Goal: Navigation & Orientation: Find specific page/section

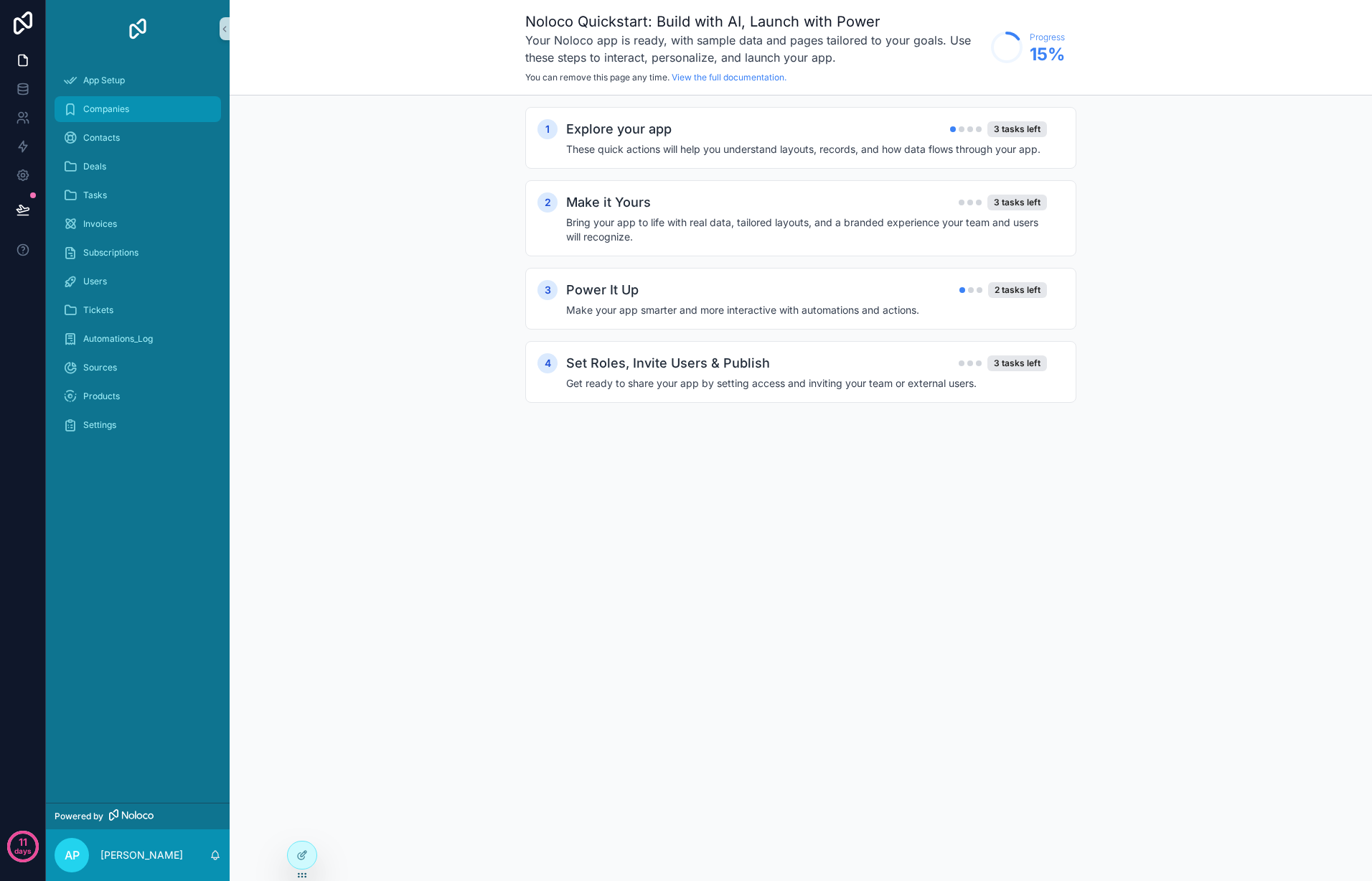
click at [137, 115] on div "Companies" at bounding box center [137, 109] width 150 height 23
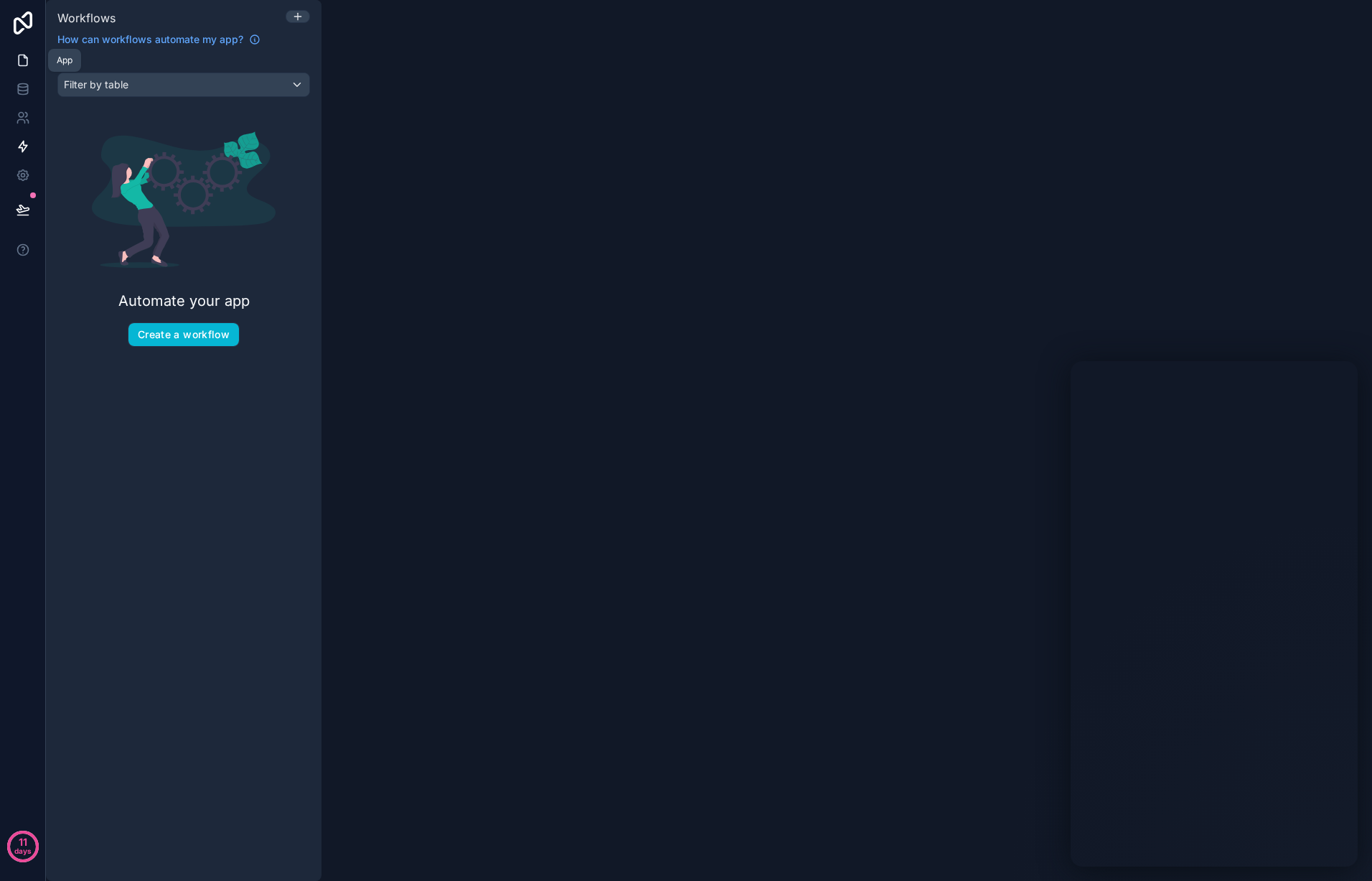
click at [29, 53] on icon at bounding box center [23, 60] width 14 height 14
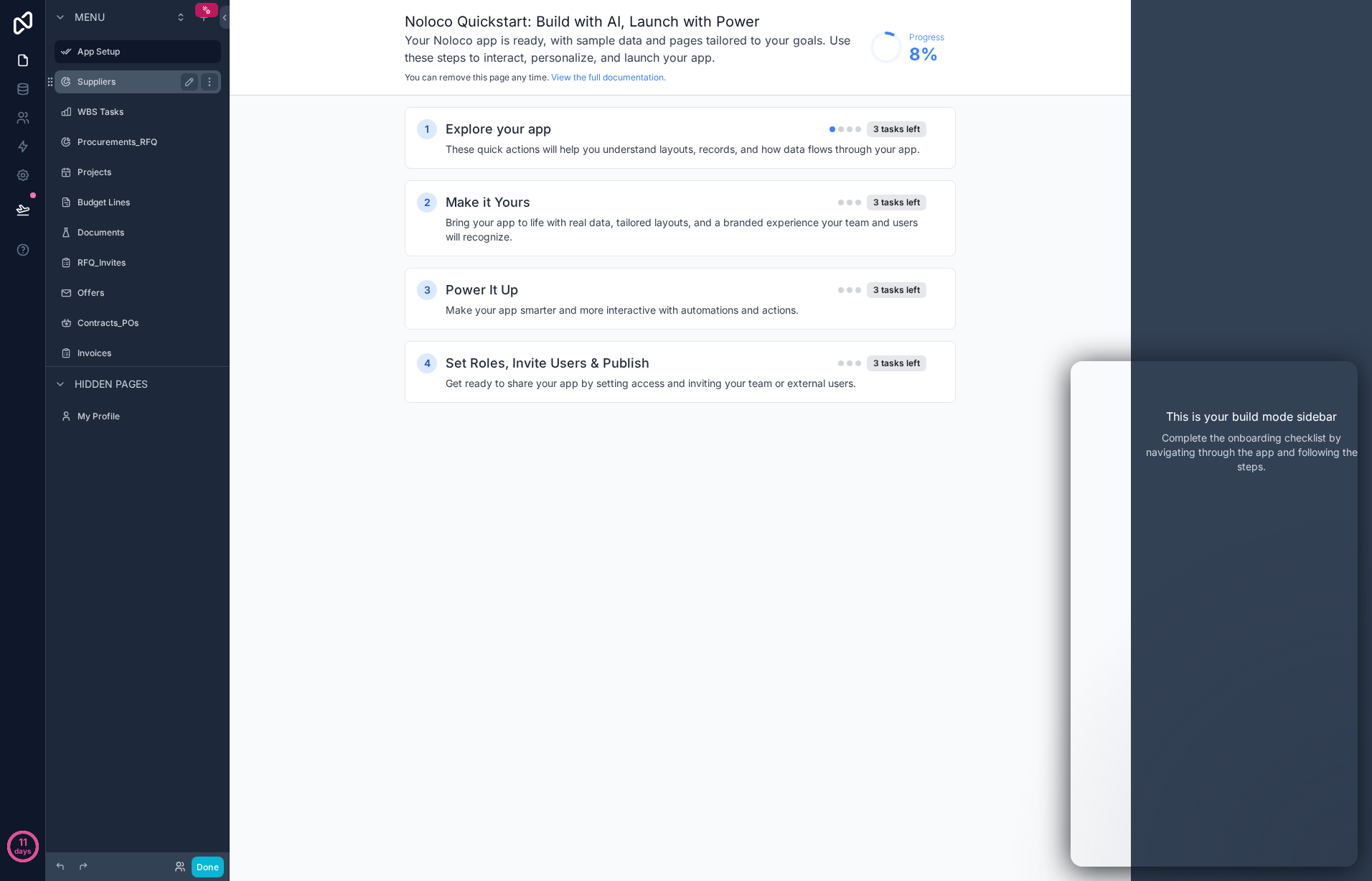
click at [121, 77] on label "Suppliers" at bounding box center [134, 82] width 115 height 12
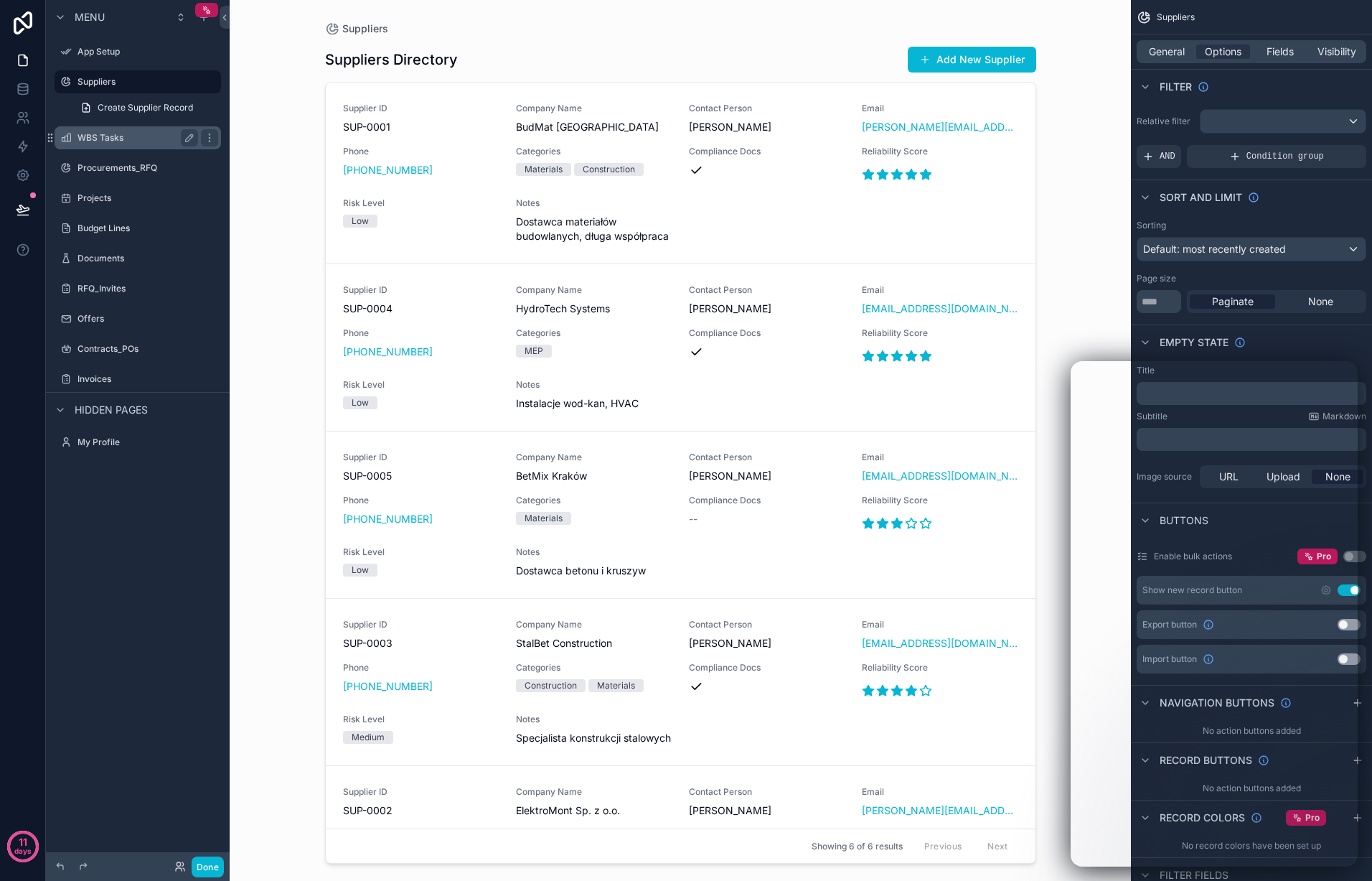
click at [122, 130] on div "WBS Tasks" at bounding box center [137, 138] width 121 height 17
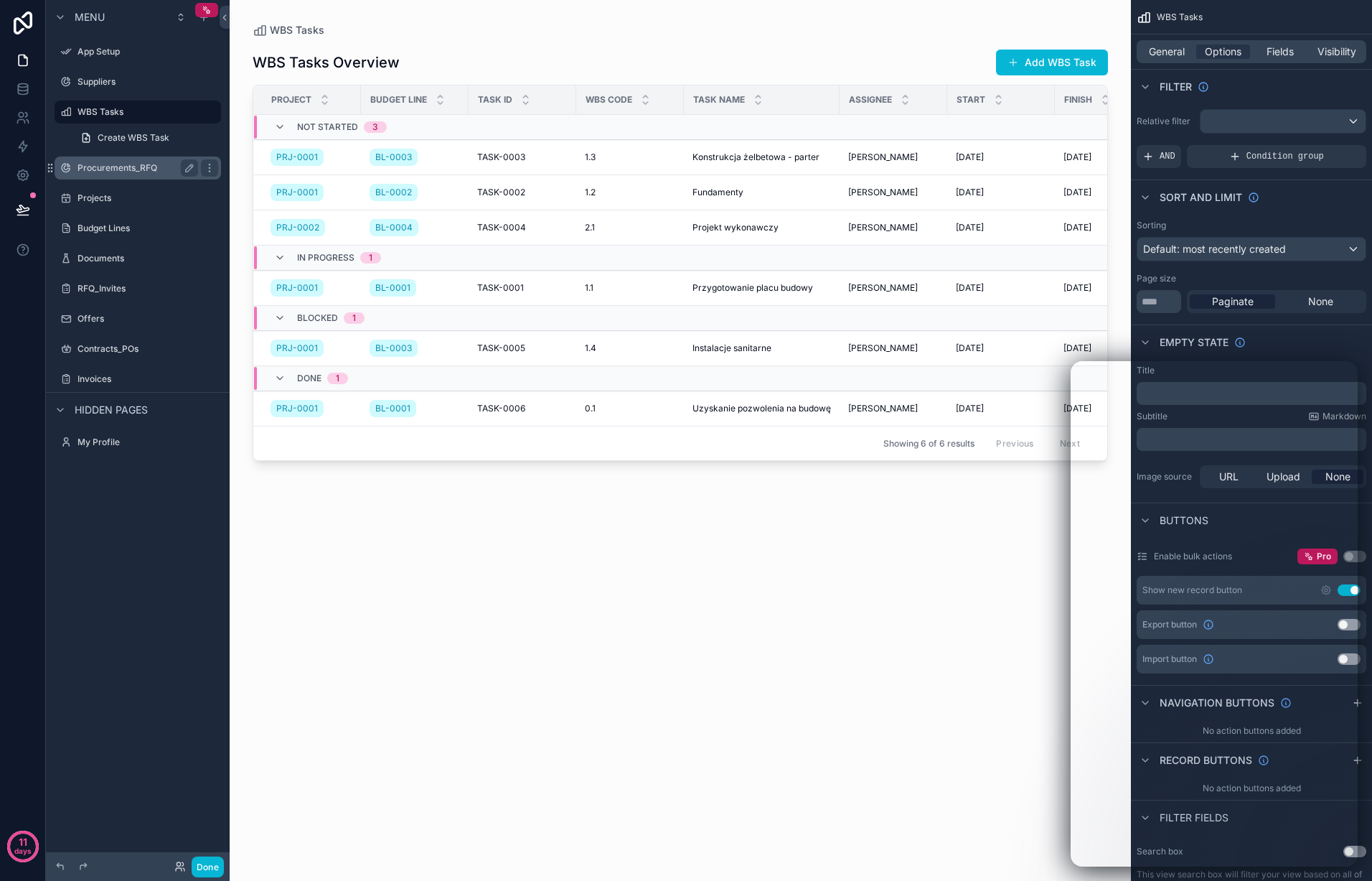
click at [111, 176] on div "Procurements_RFQ" at bounding box center [137, 168] width 121 height 17
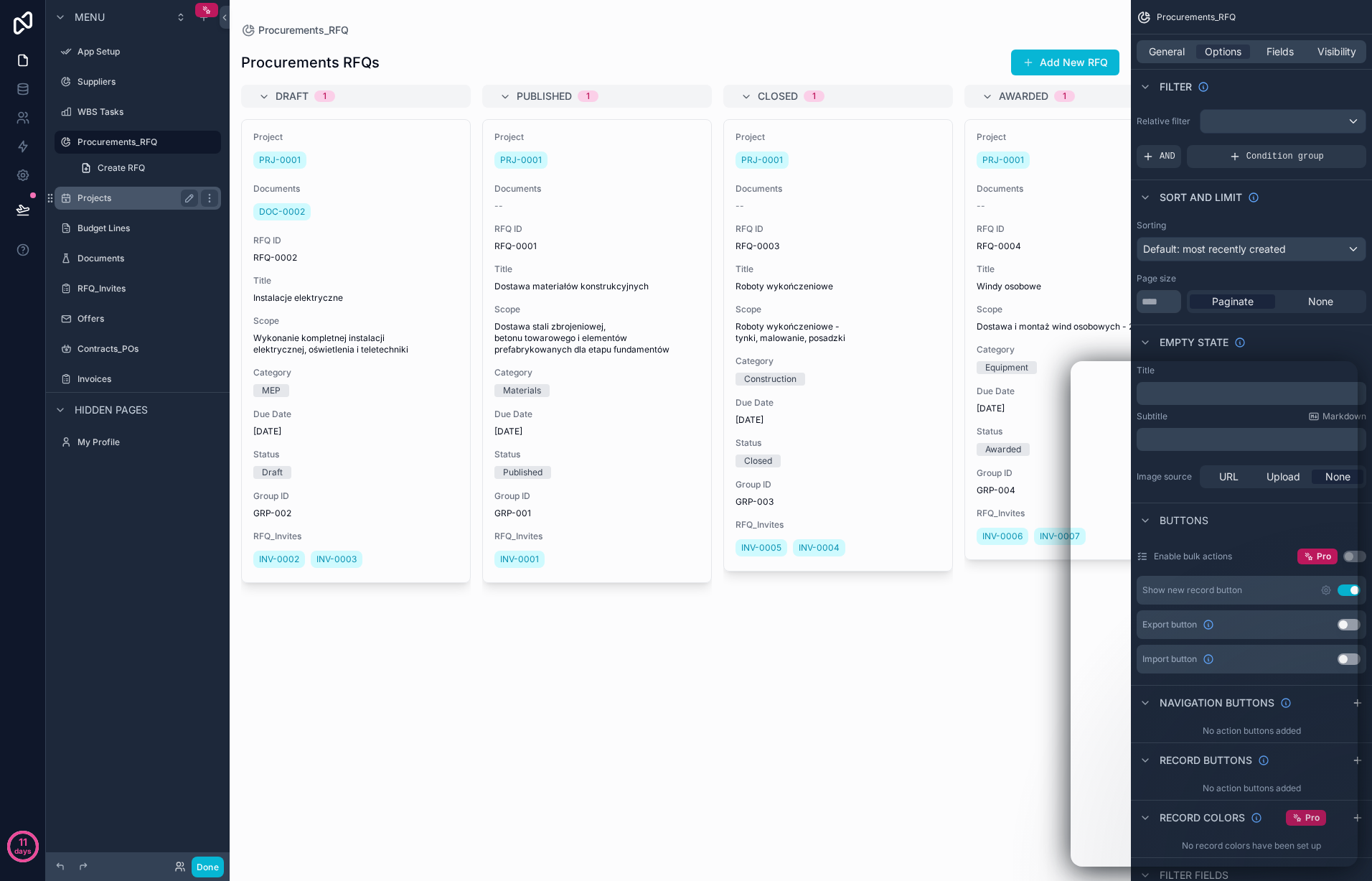
click at [110, 199] on label "Projects" at bounding box center [134, 198] width 115 height 12
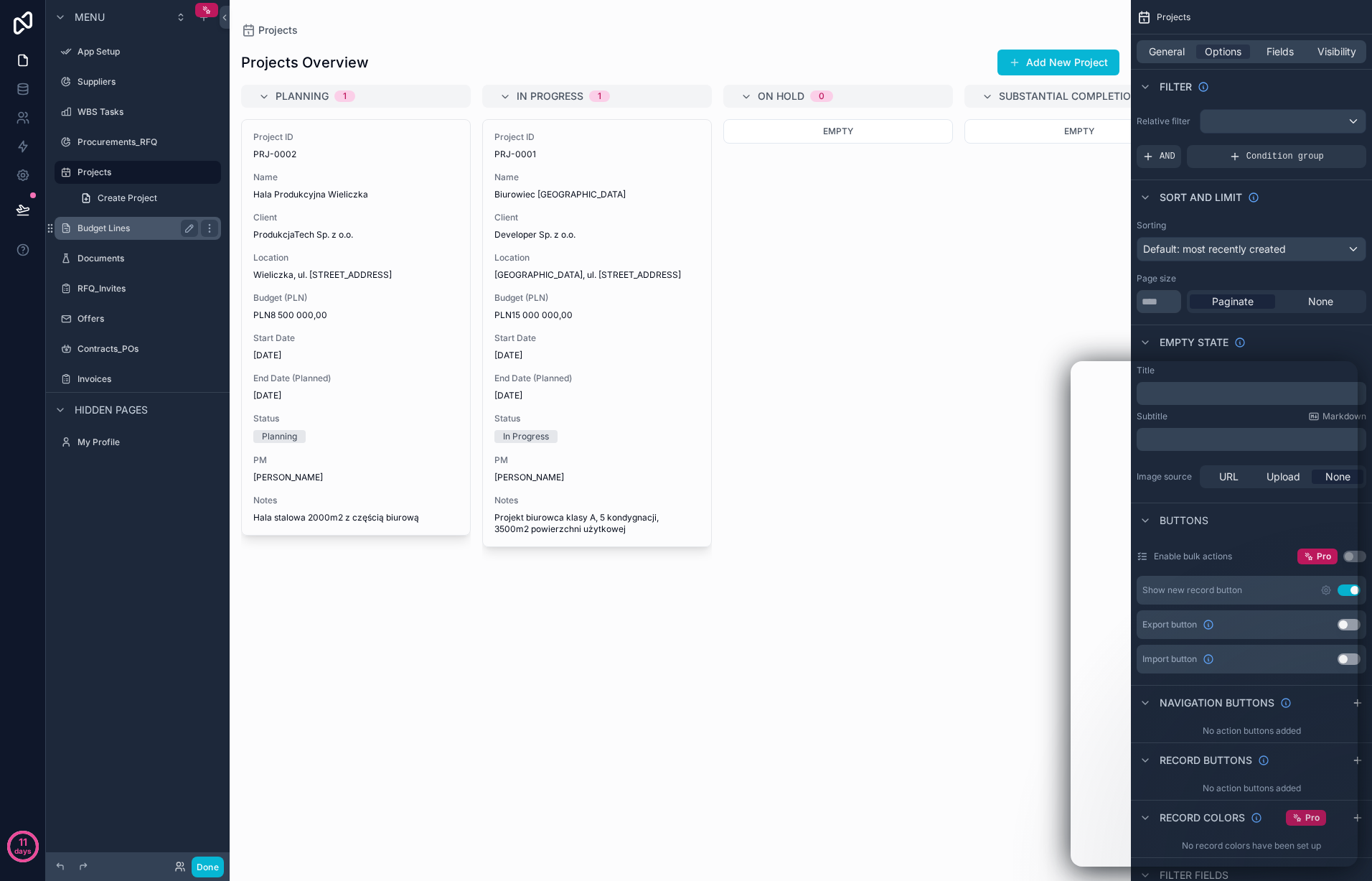
click at [113, 227] on label "Budget Lines" at bounding box center [134, 228] width 115 height 12
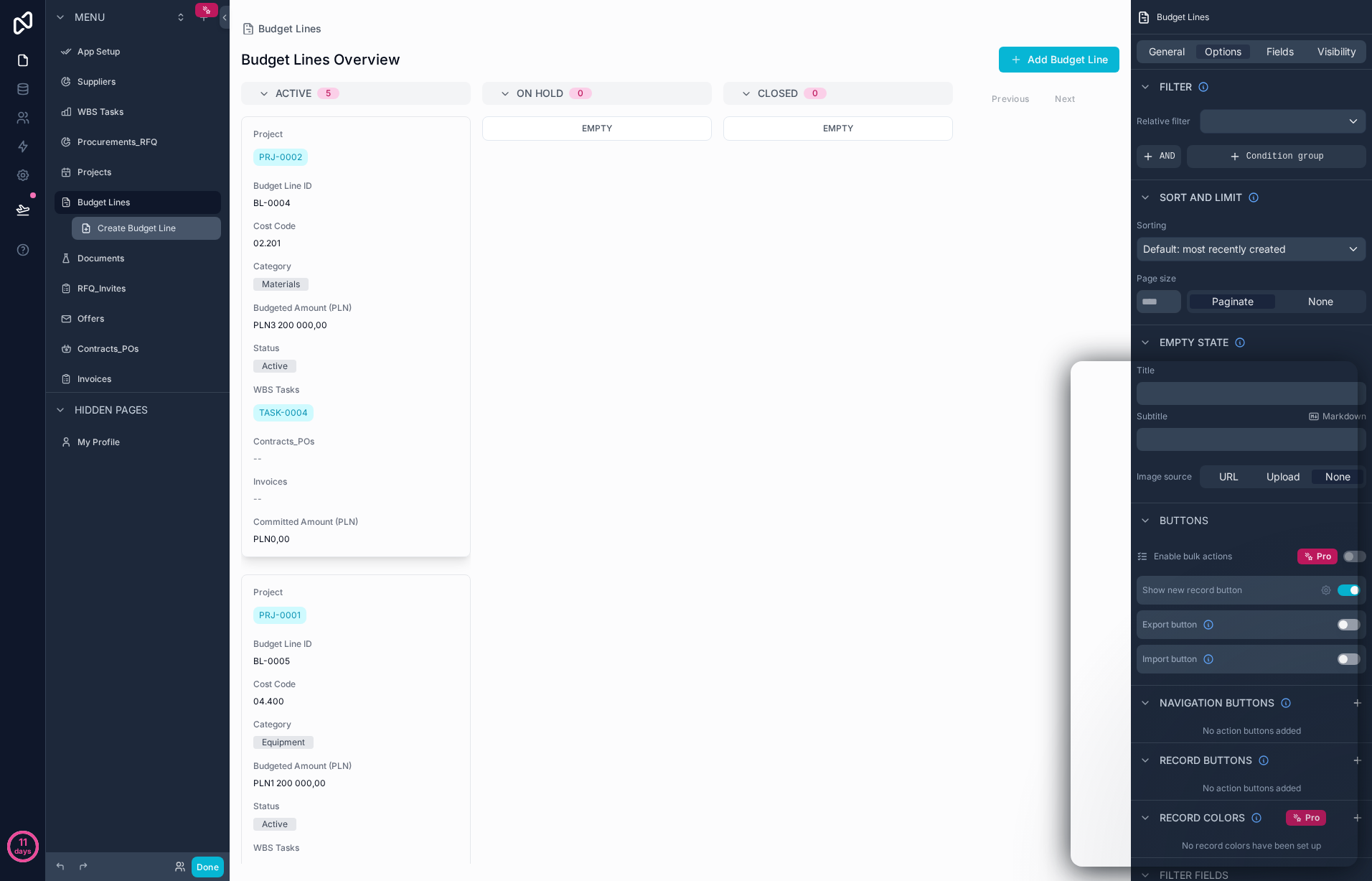
click at [137, 226] on span "Create Budget Line" at bounding box center [137, 228] width 78 height 12
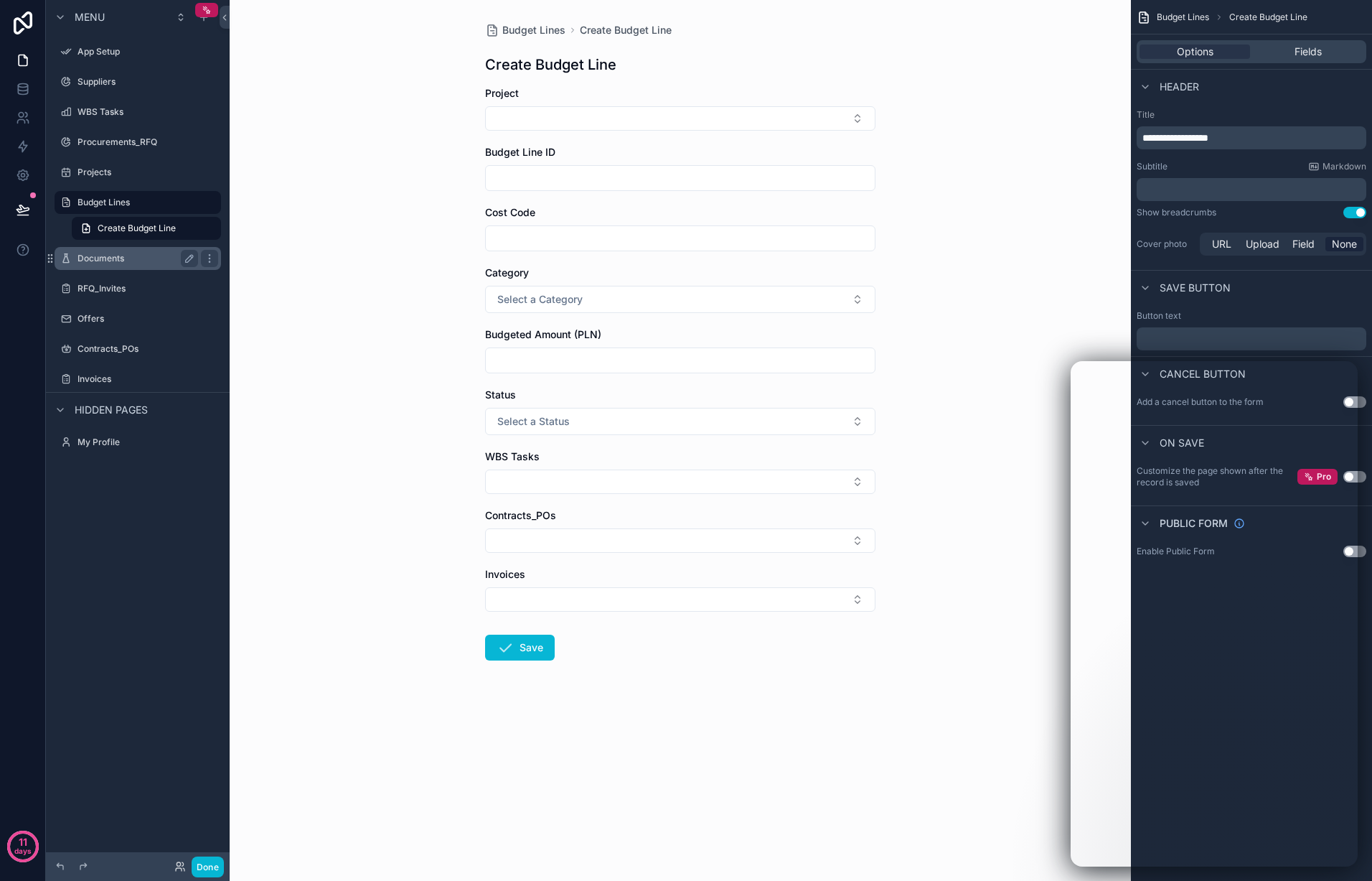
click at [131, 258] on label "Documents" at bounding box center [134, 259] width 115 height 12
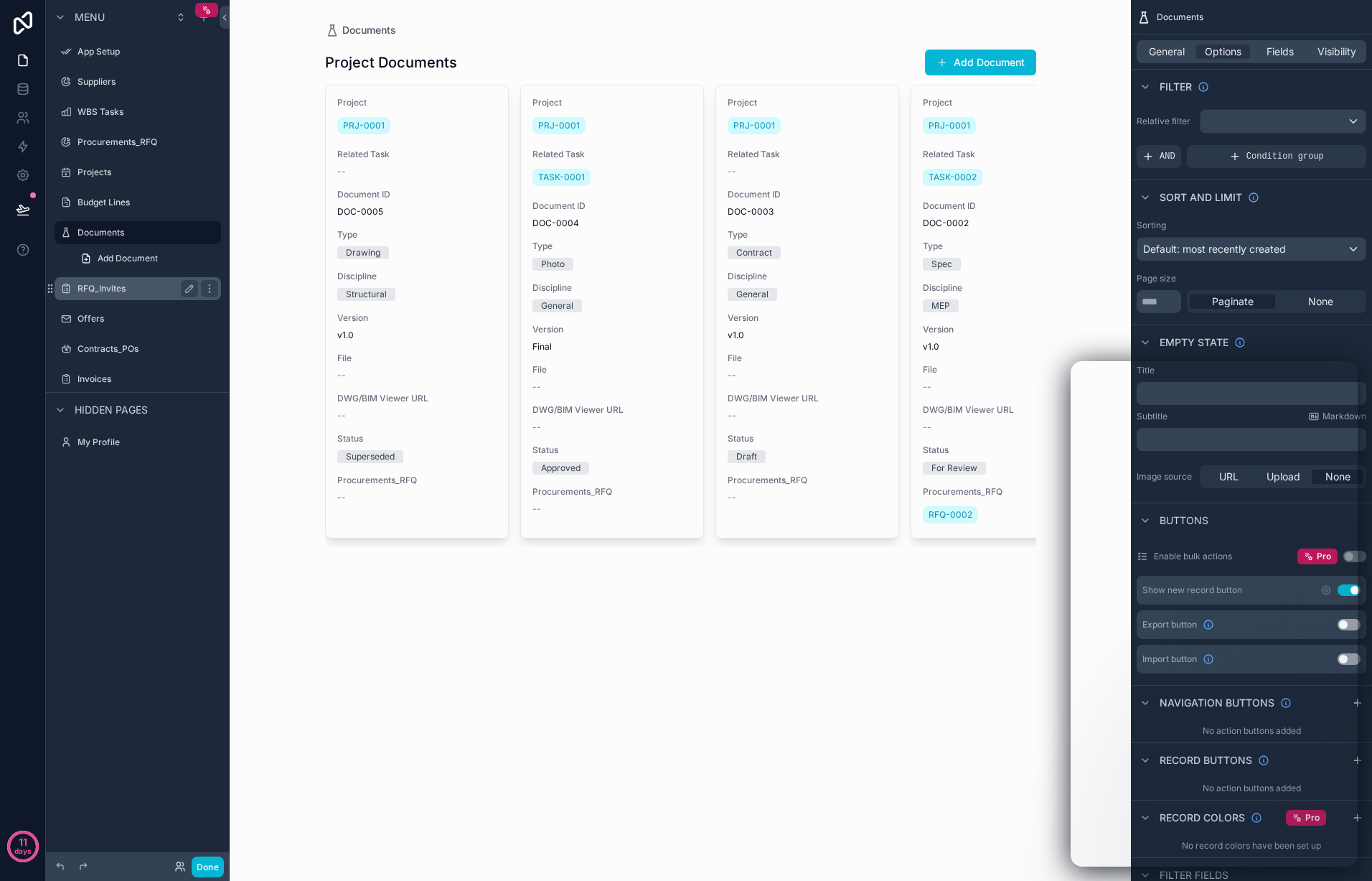
click at [130, 288] on label "RFQ_Invites" at bounding box center [134, 288] width 115 height 12
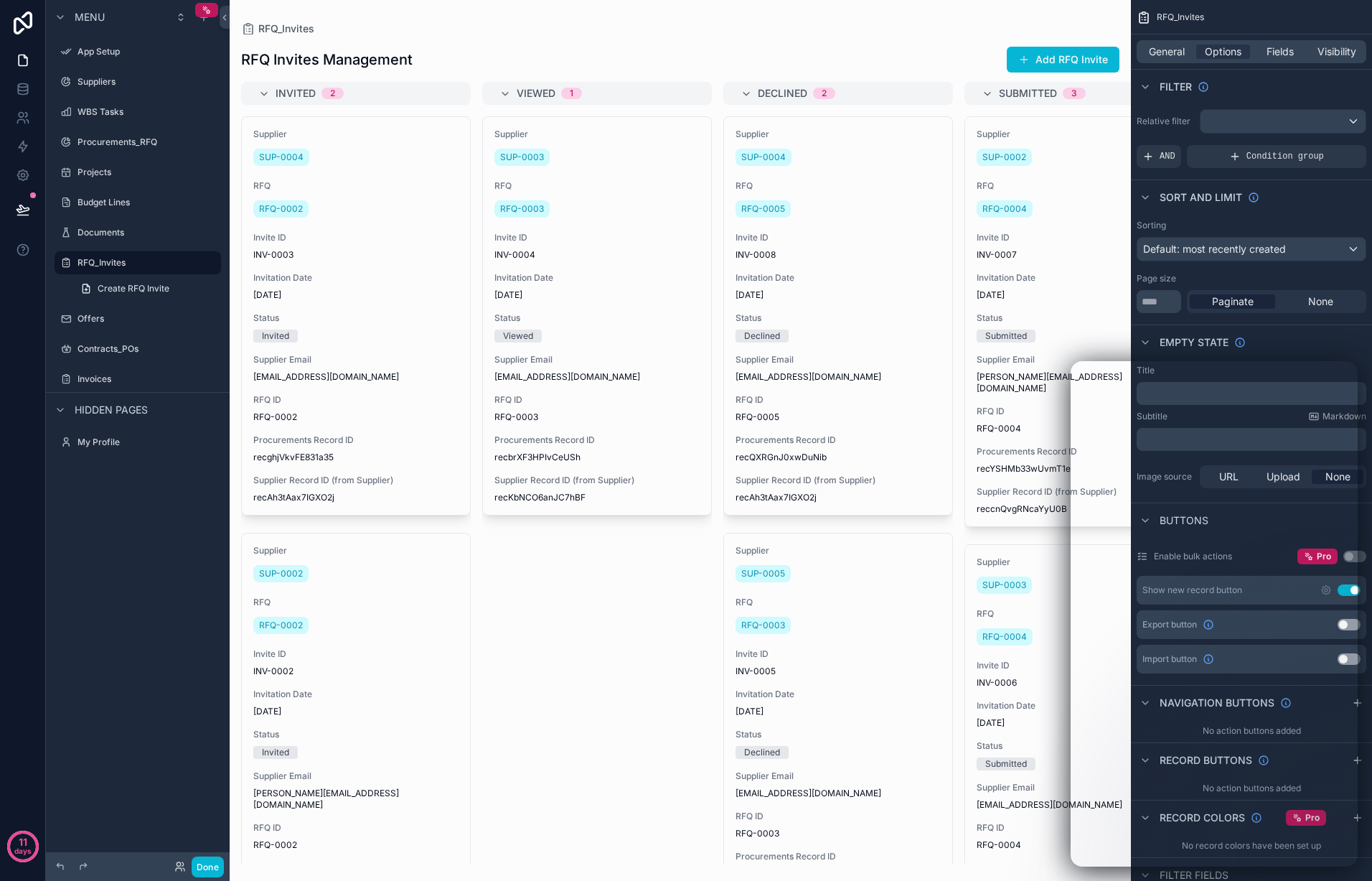
click at [606, 268] on div "scrollable content" at bounding box center [680, 440] width 901 height 881
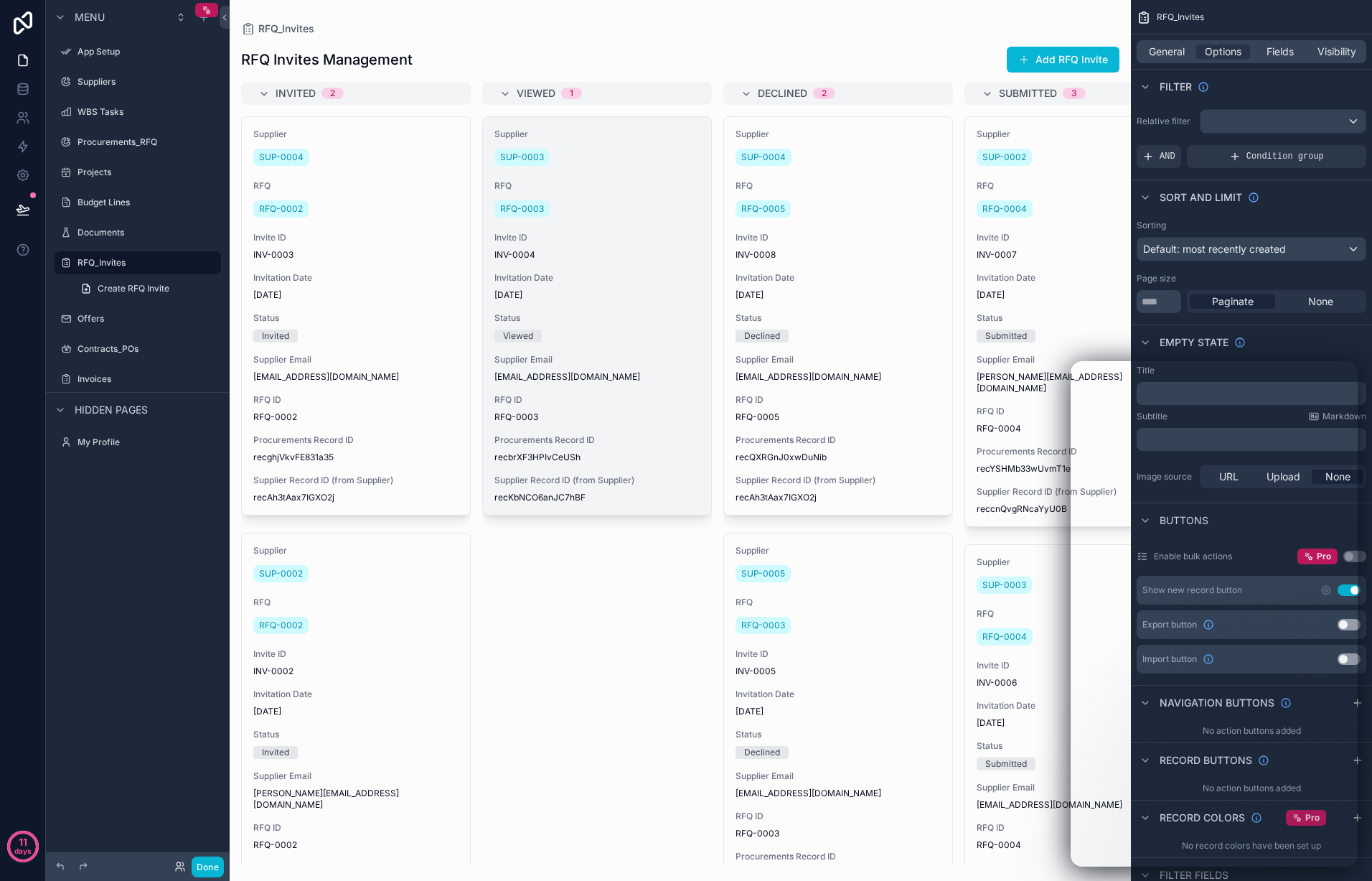
click at [574, 273] on span "Invitation Date" at bounding box center [597, 278] width 205 height 12
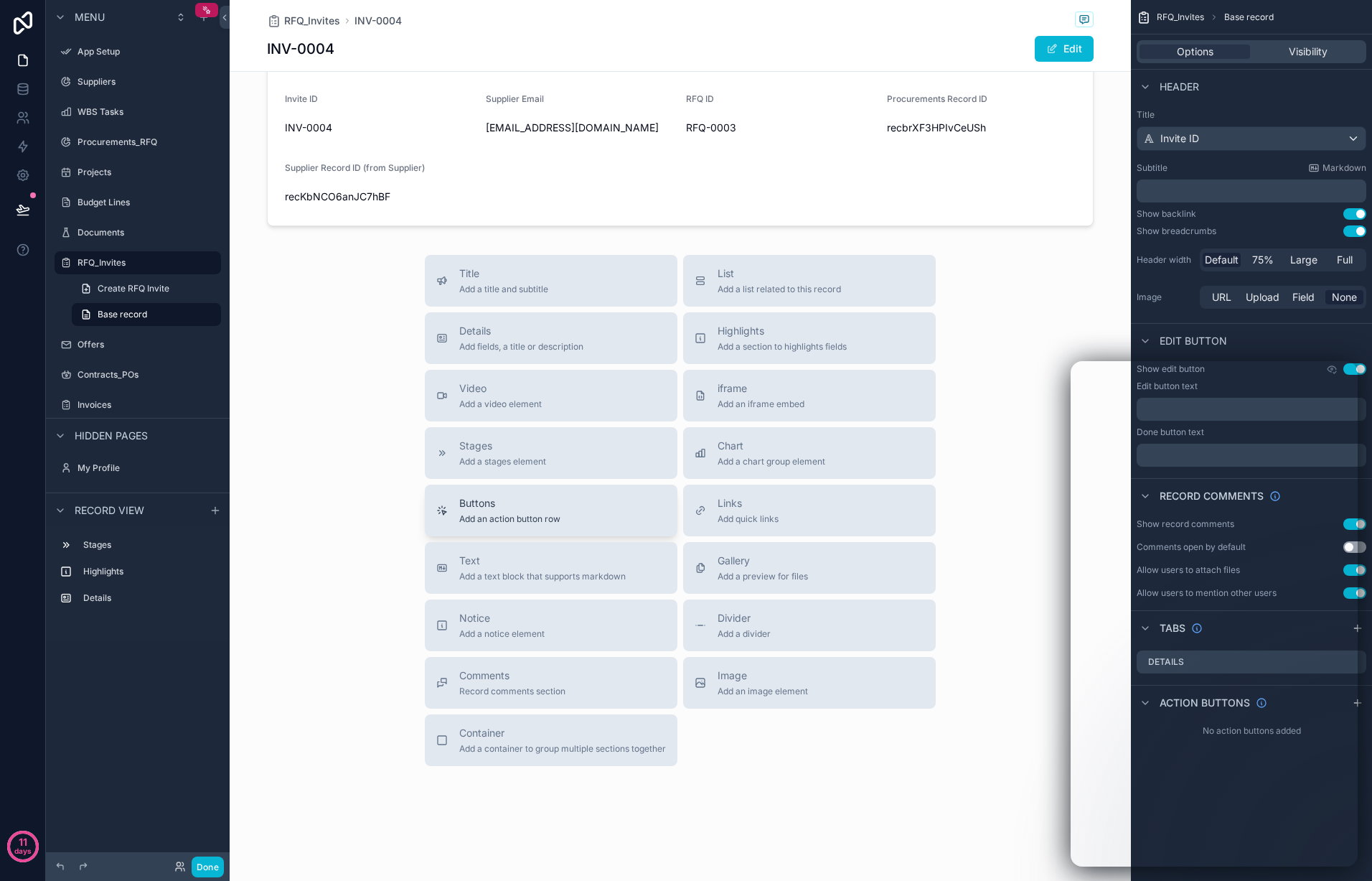
scroll to position [20, 0]
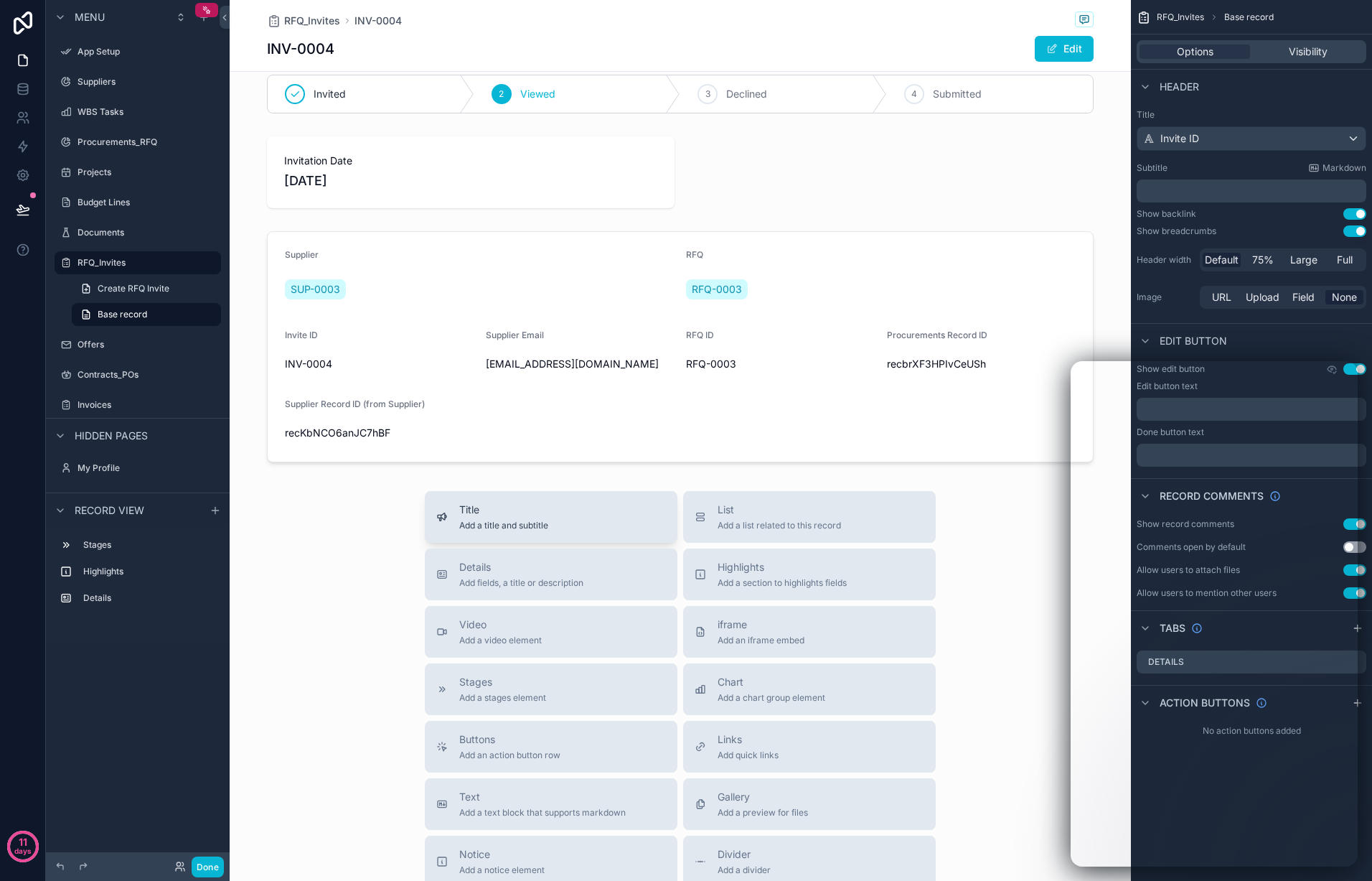
click at [536, 509] on span "Title" at bounding box center [504, 510] width 89 height 14
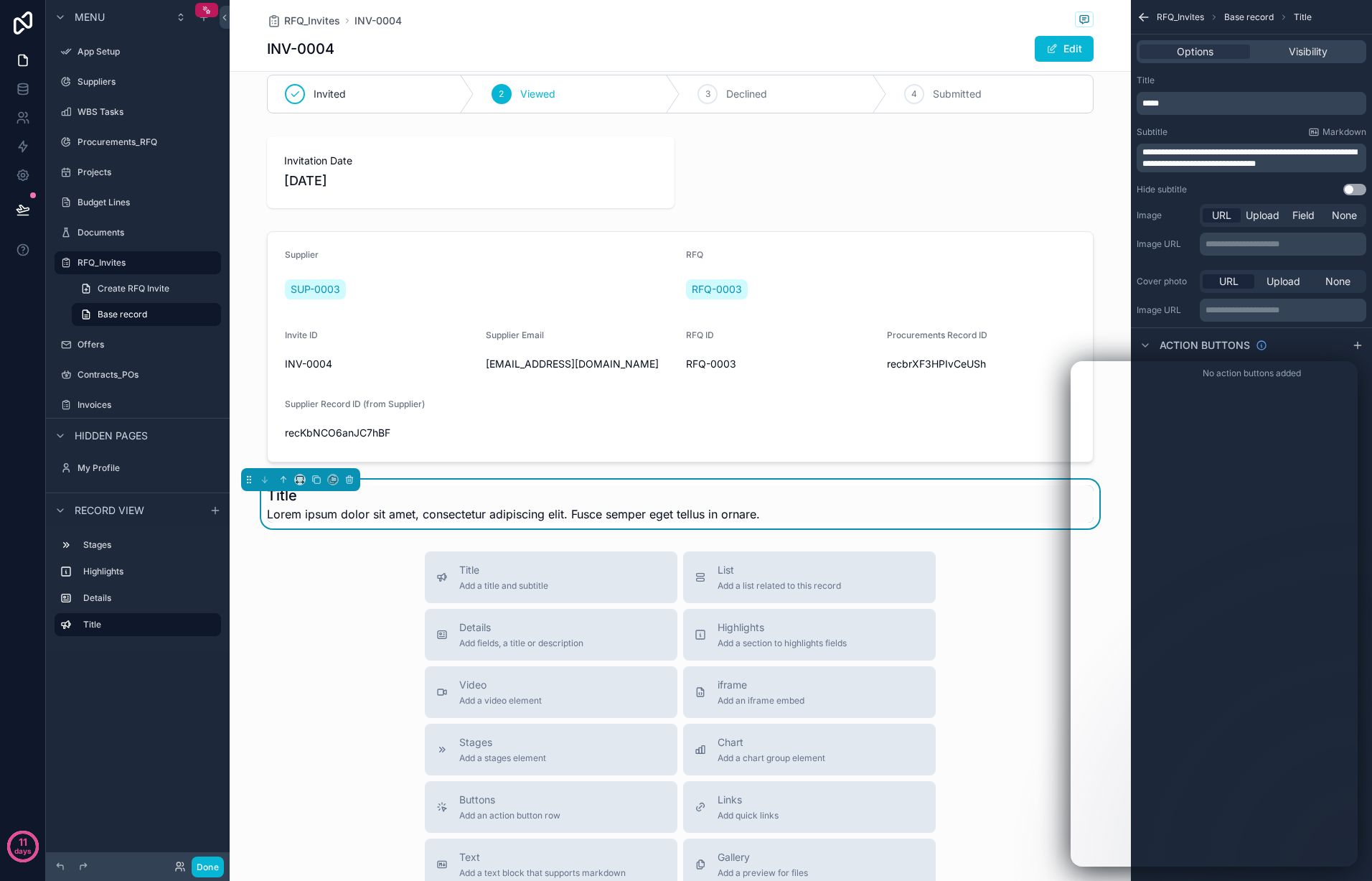
scroll to position [84, 0]
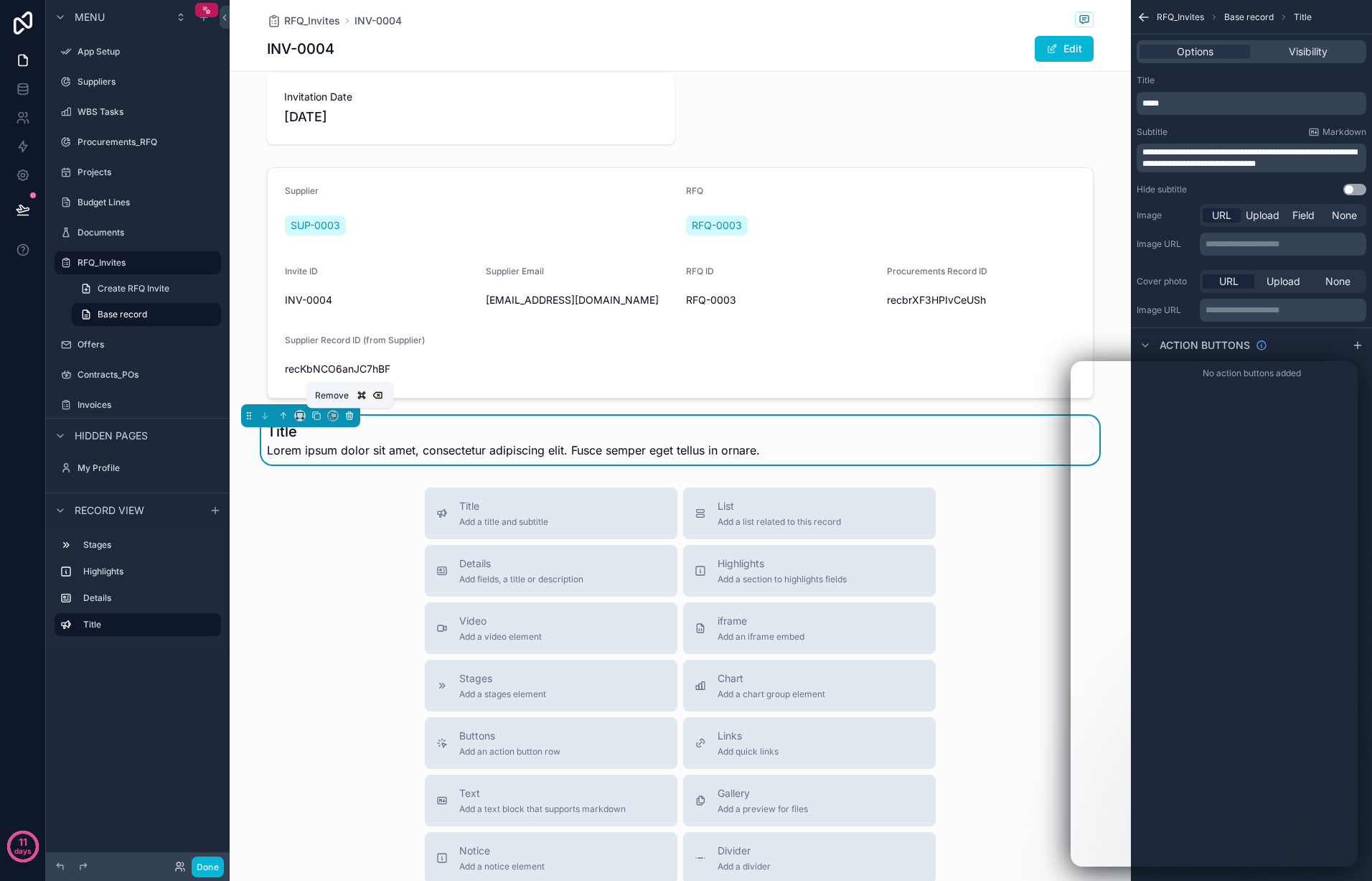
click at [352, 416] on icon "scrollable content" at bounding box center [350, 416] width 10 height 10
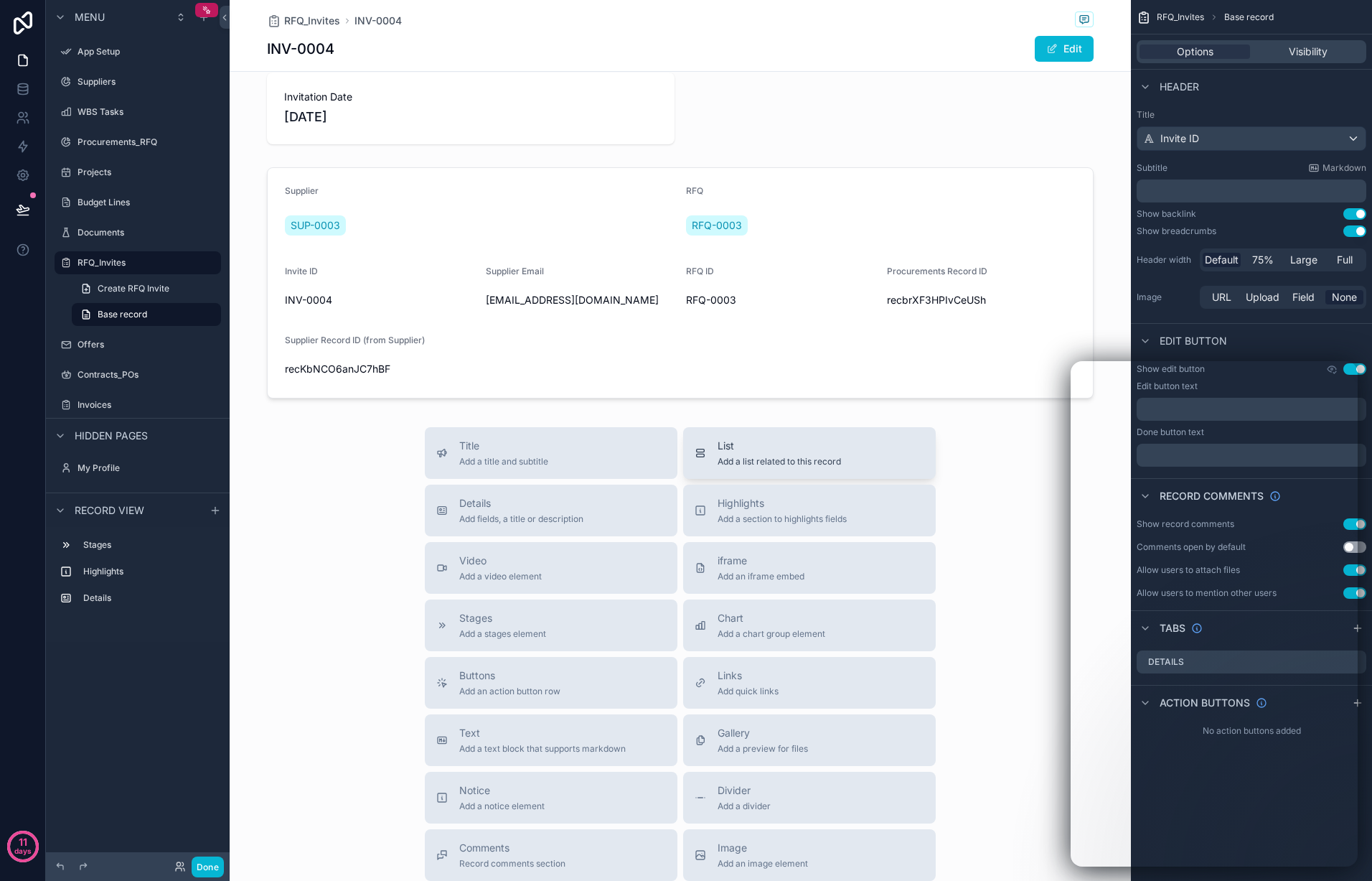
click at [780, 447] on span "List" at bounding box center [779, 446] width 124 height 14
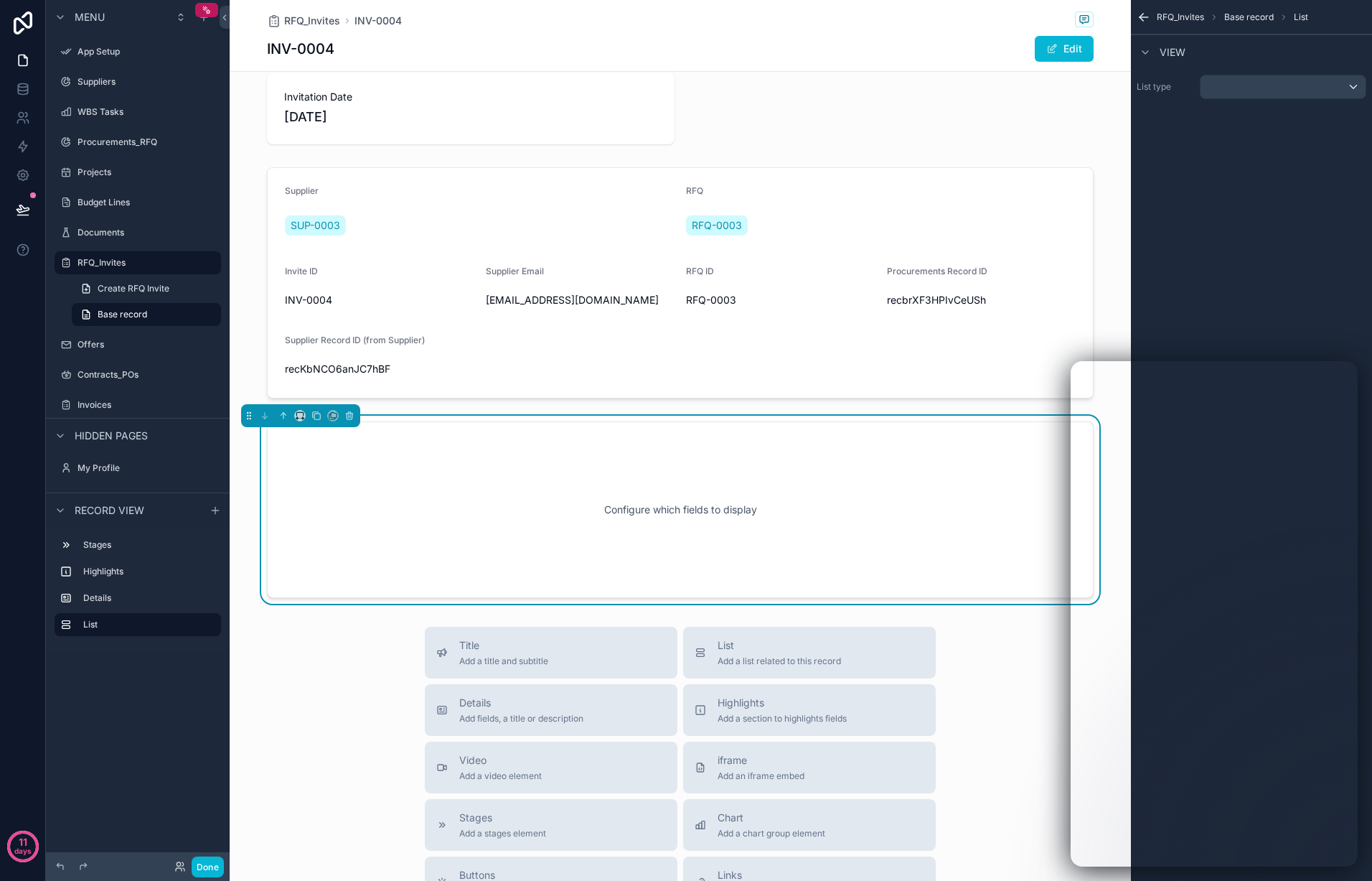
scroll to position [154, 0]
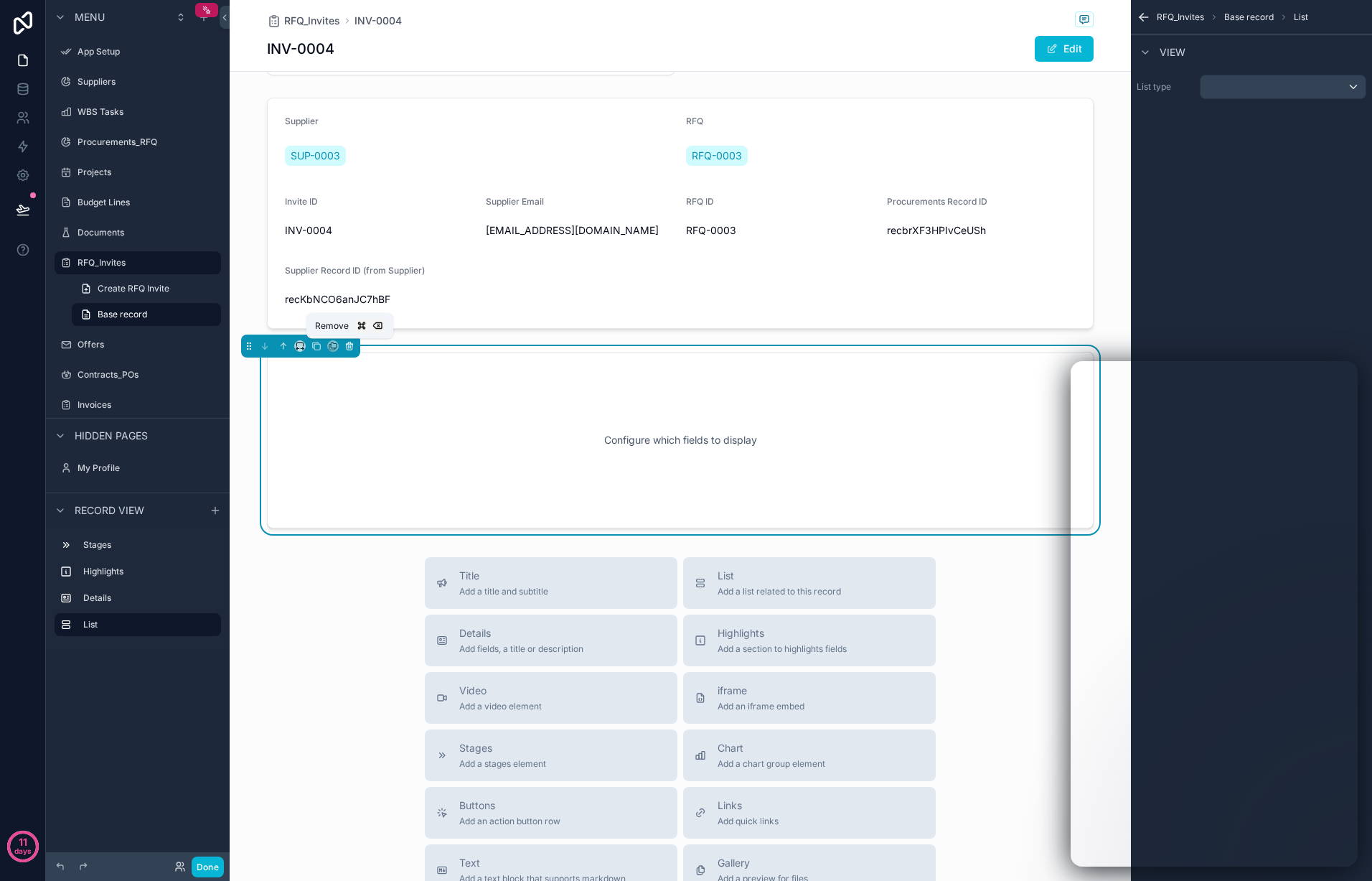
click at [348, 344] on icon "scrollable content" at bounding box center [349, 344] width 7 height 0
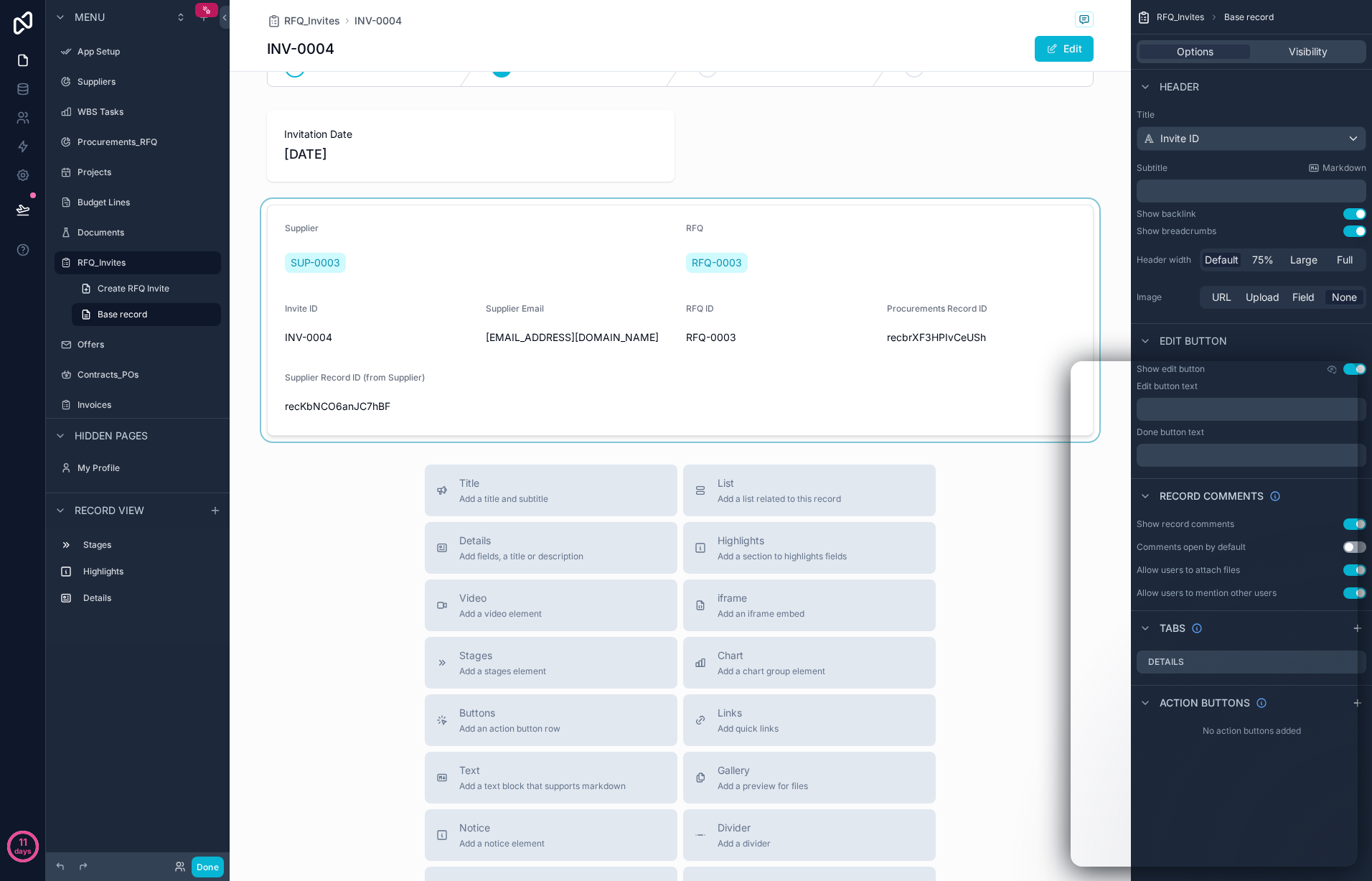
scroll to position [0, 0]
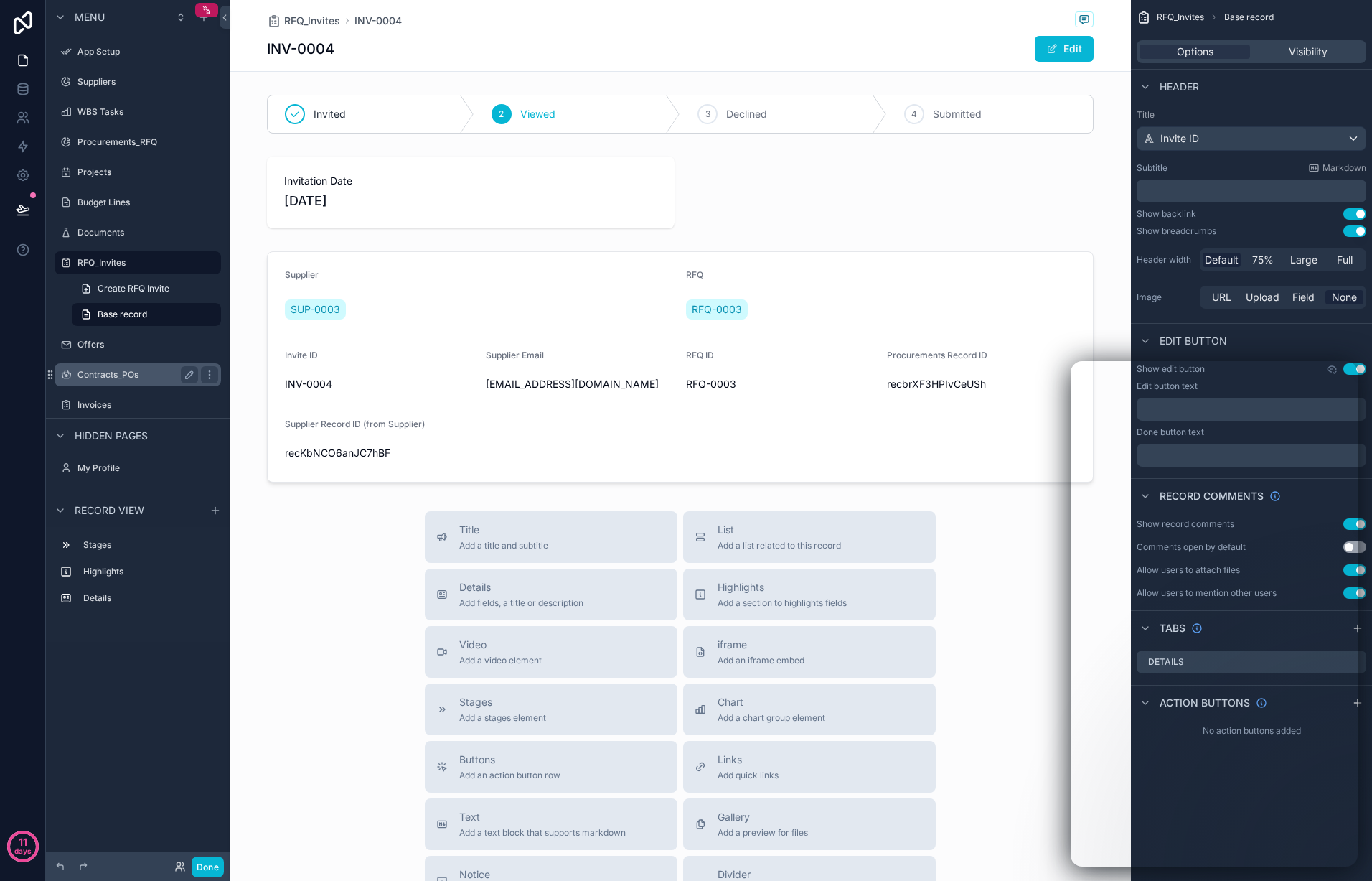
click at [137, 339] on label "Offers" at bounding box center [147, 345] width 141 height 12
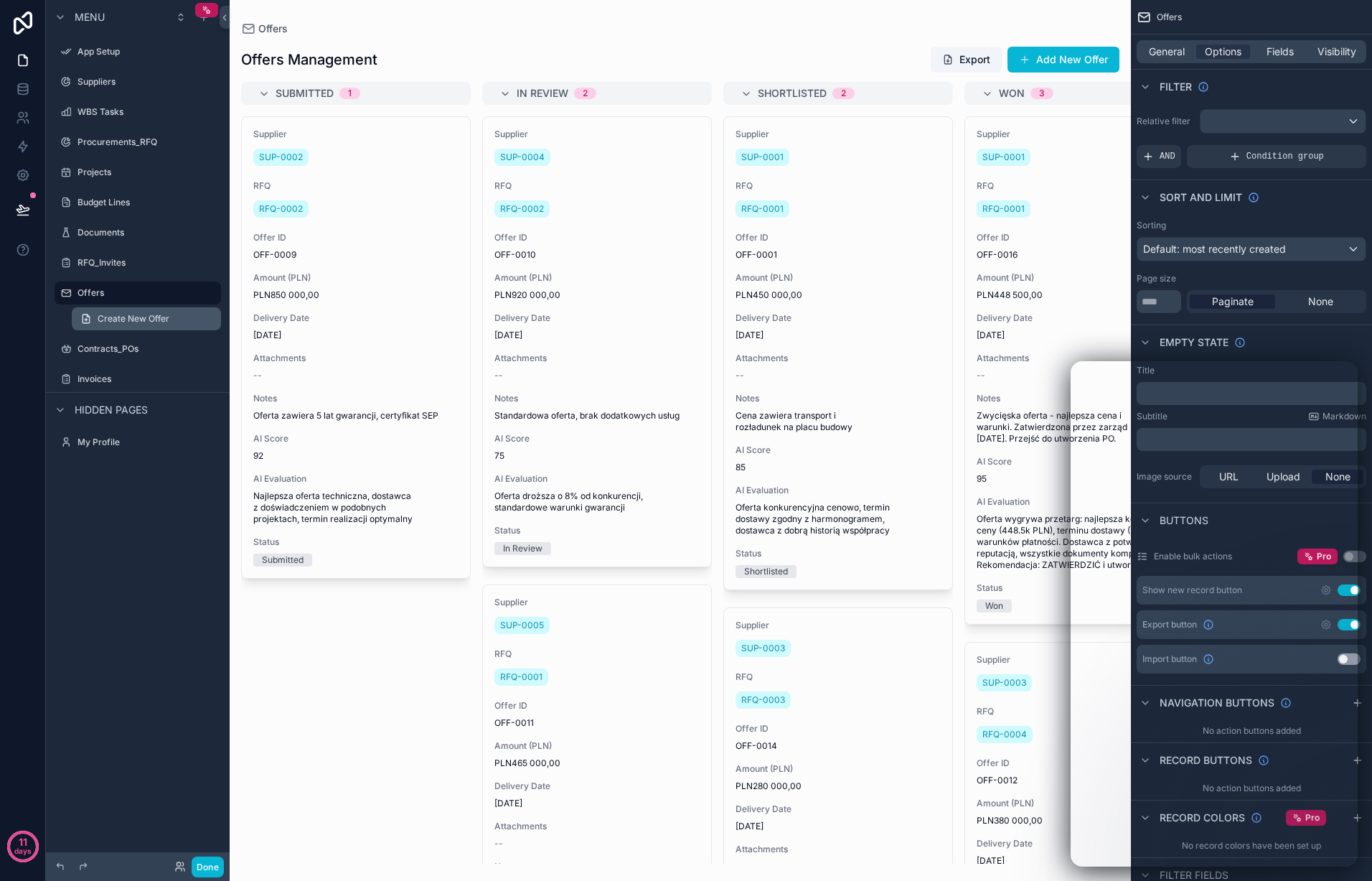
click at [142, 327] on link "Create New Offer" at bounding box center [146, 319] width 150 height 23
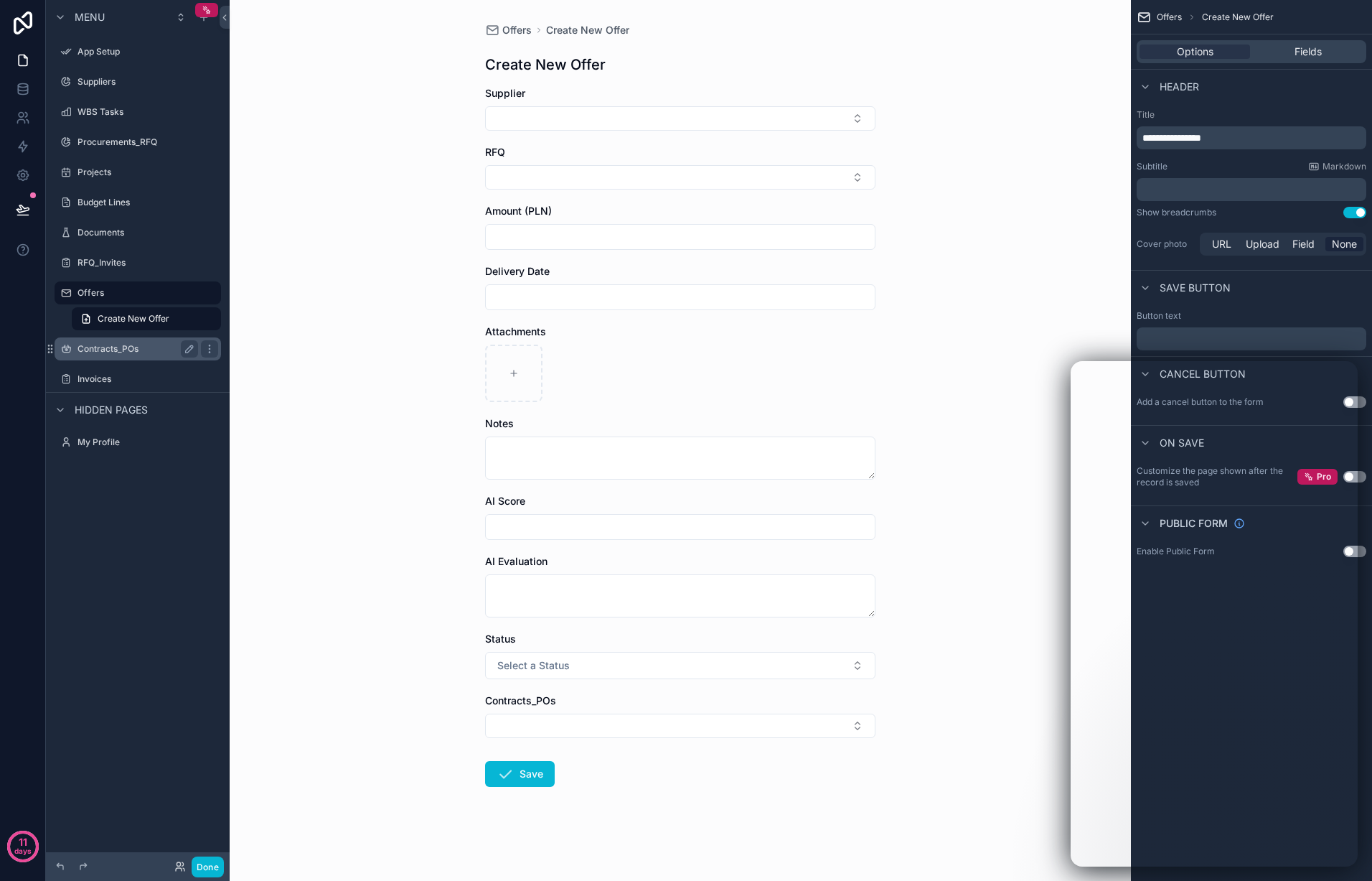
click at [134, 348] on label "Contracts_POs" at bounding box center [134, 349] width 115 height 12
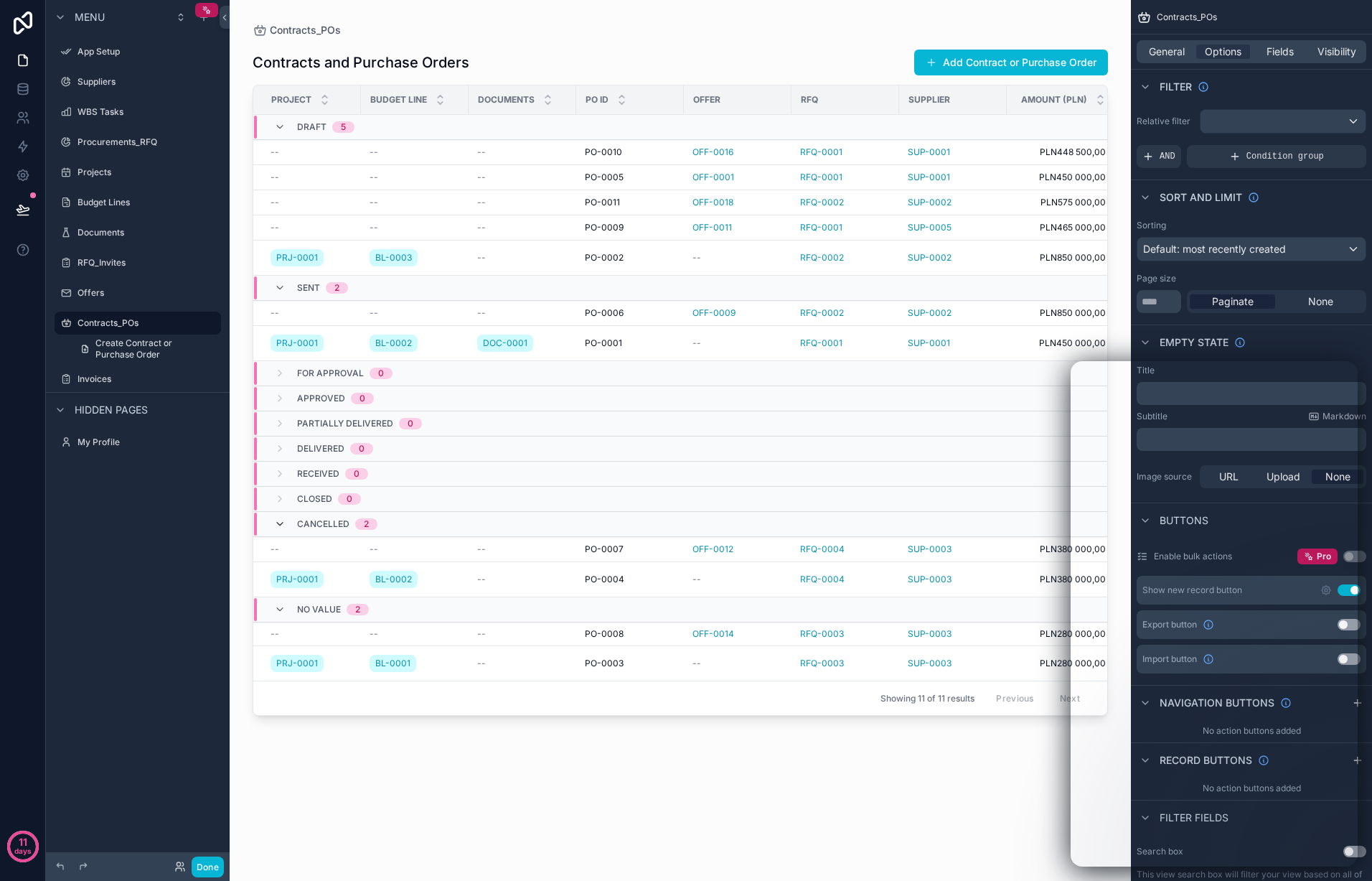
click at [280, 518] on icon "scrollable content" at bounding box center [280, 524] width 12 height 12
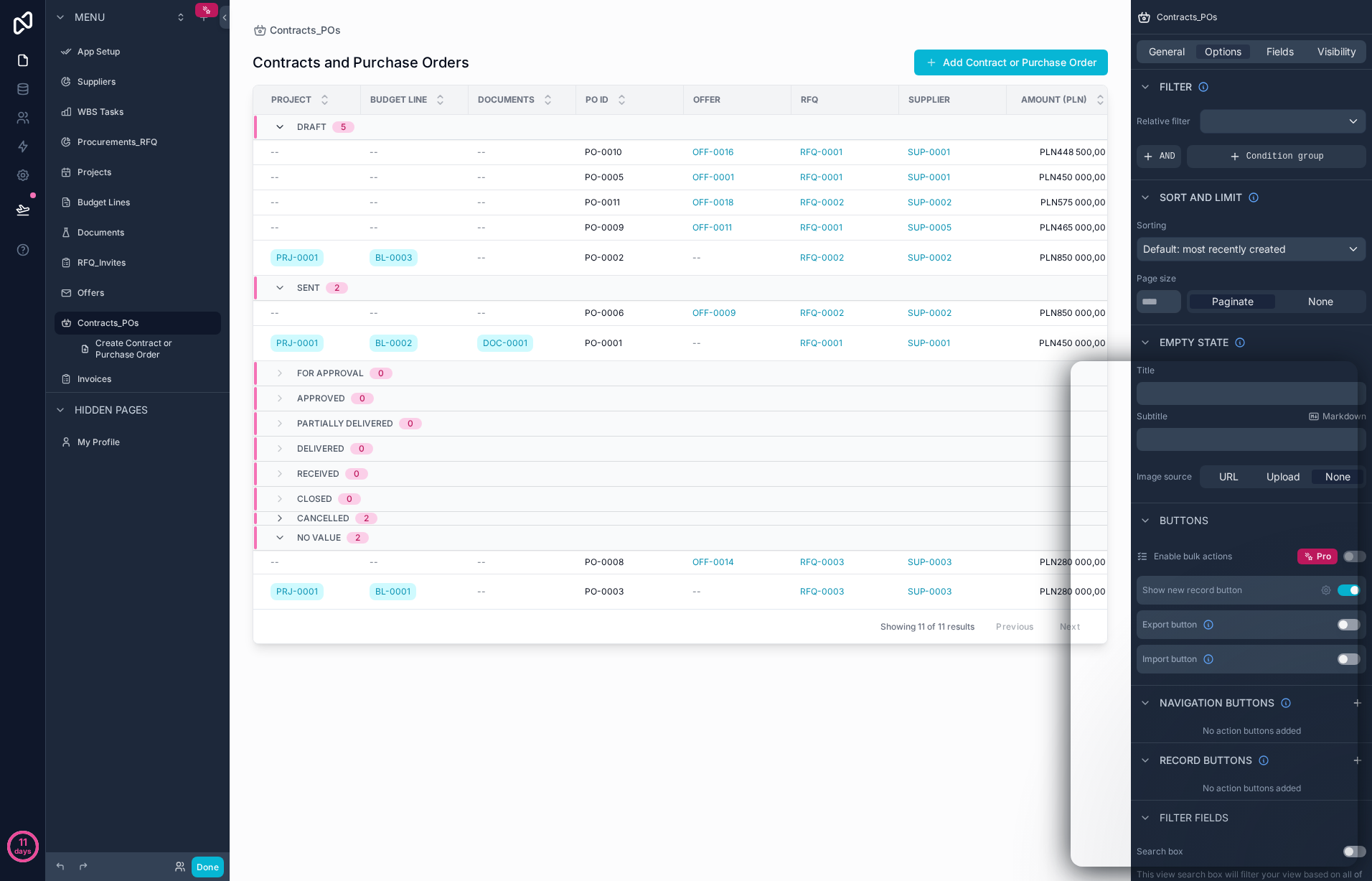
click at [280, 121] on icon "scrollable content" at bounding box center [280, 127] width 12 height 12
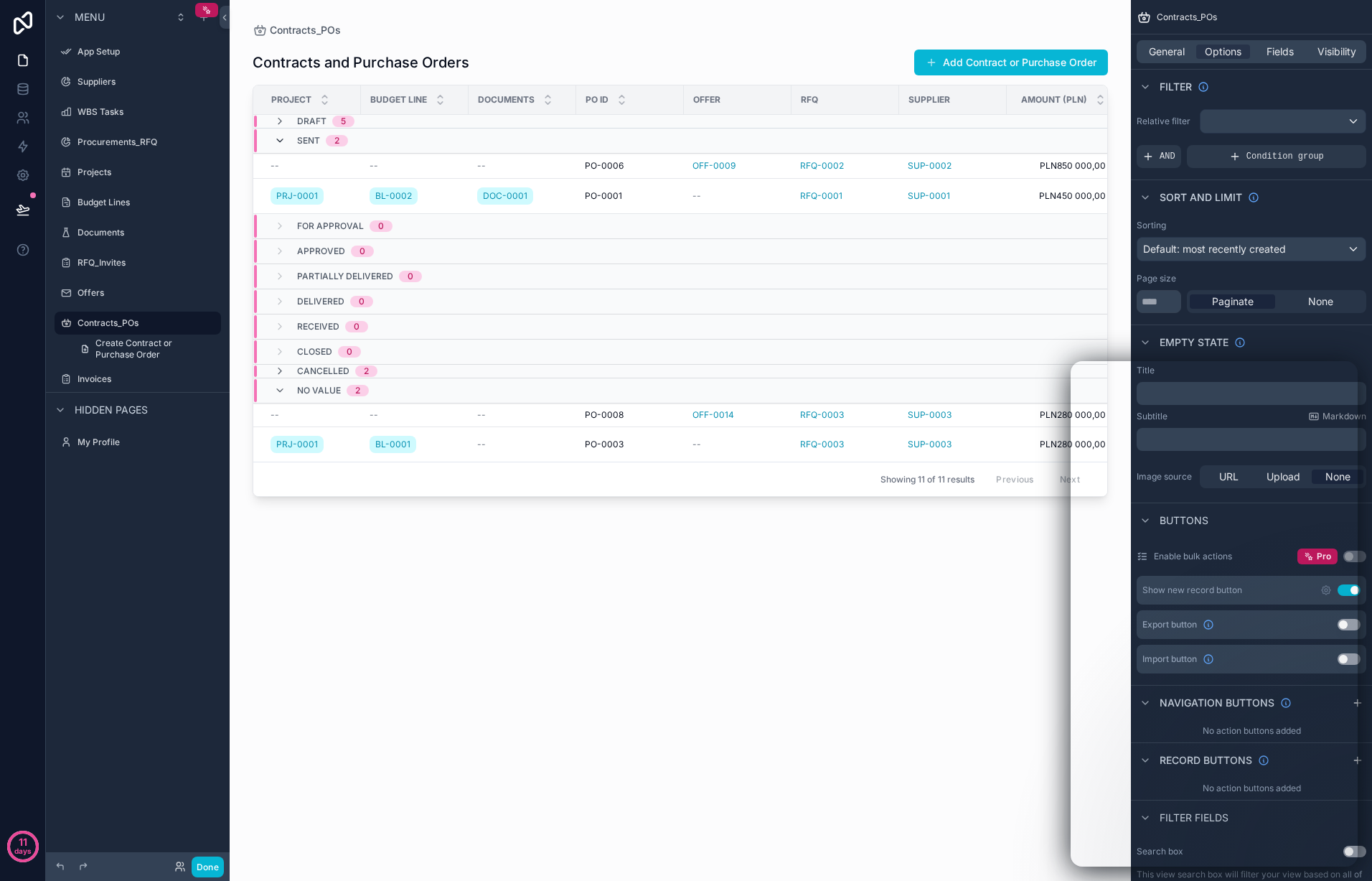
click at [280, 140] on icon "scrollable content" at bounding box center [280, 141] width 12 height 12
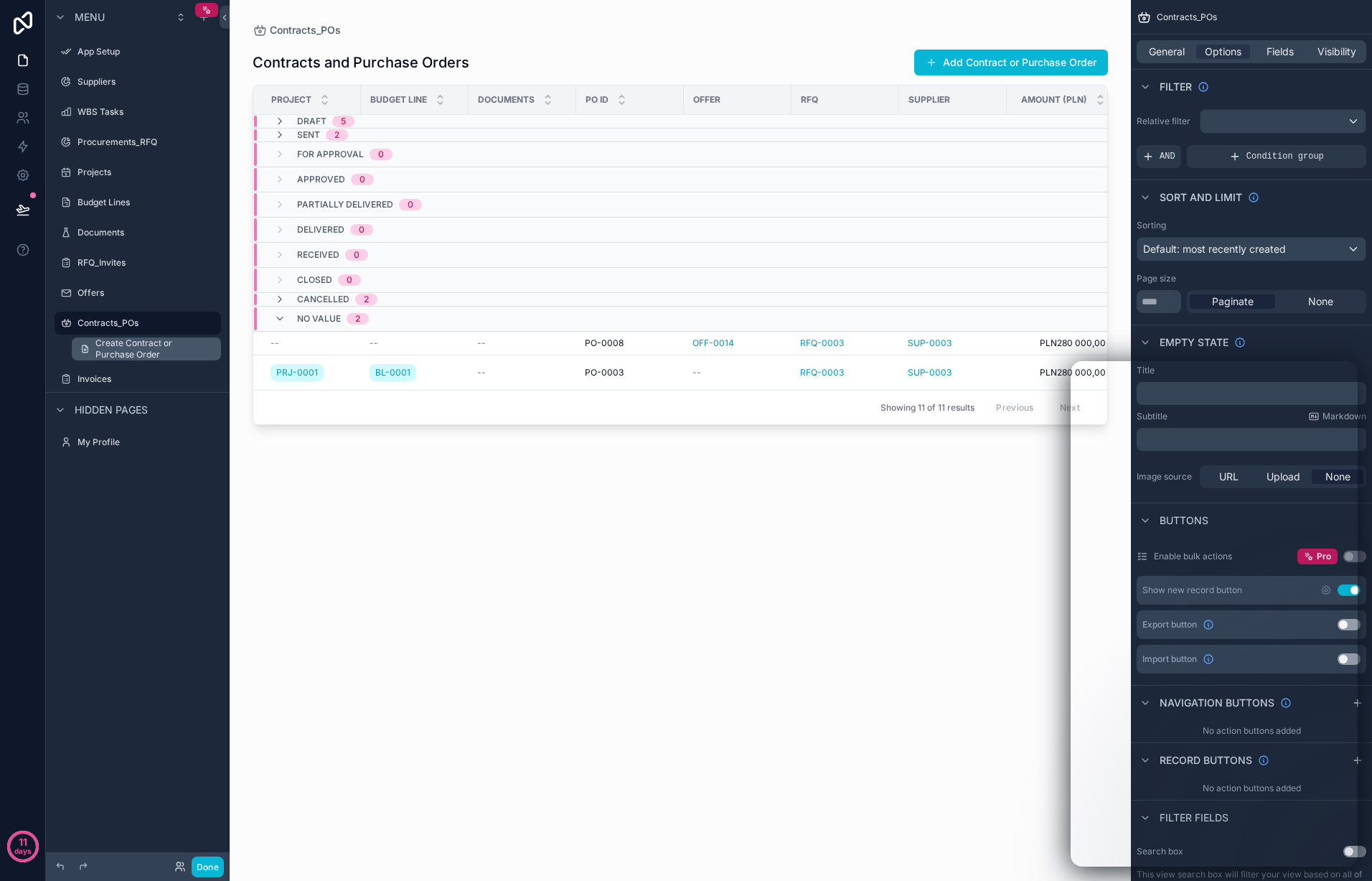
click at [118, 345] on span "Create Contract or Purchase Order" at bounding box center [154, 349] width 117 height 23
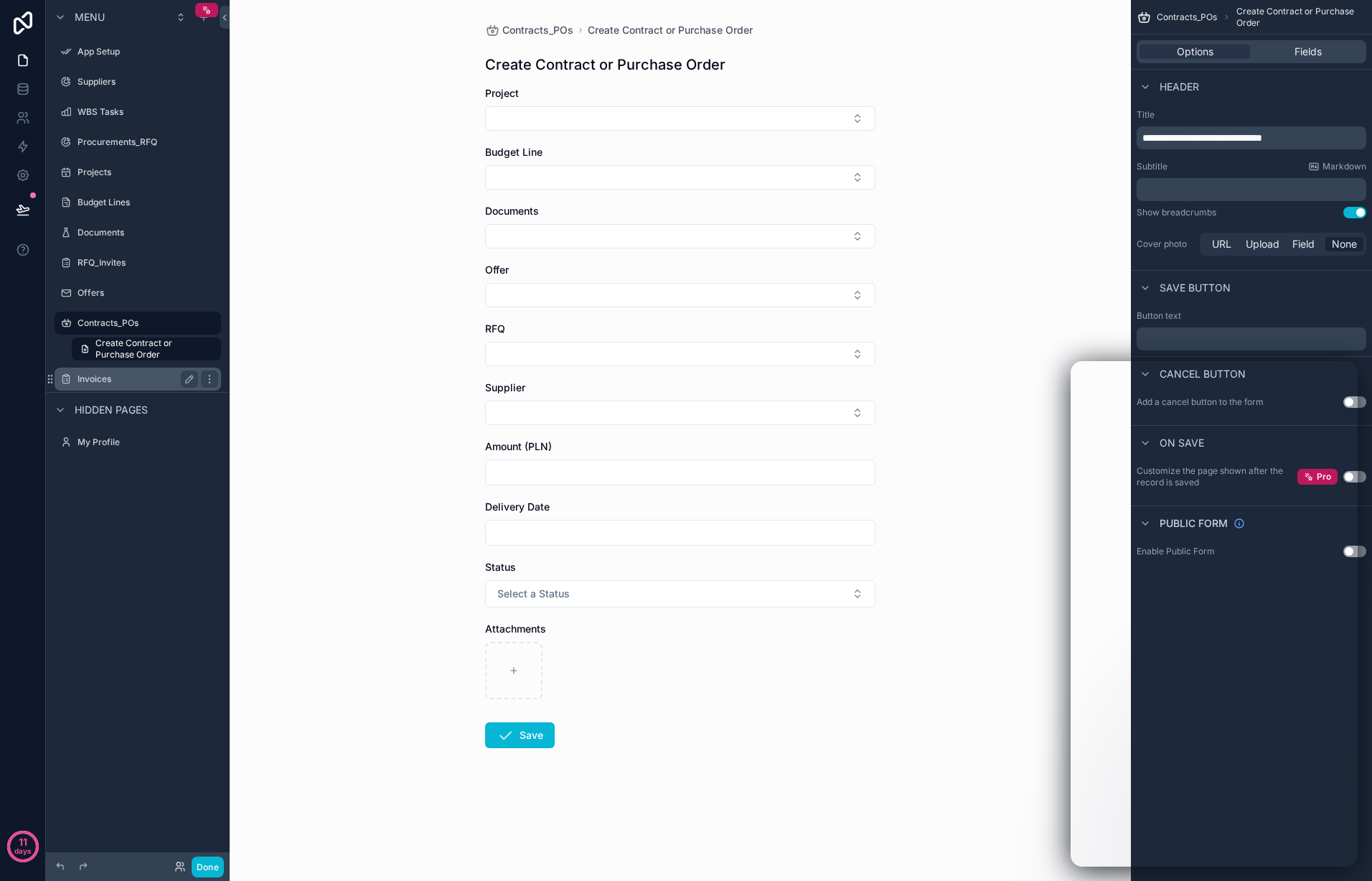
click at [105, 377] on label "Invoices" at bounding box center [134, 379] width 115 height 12
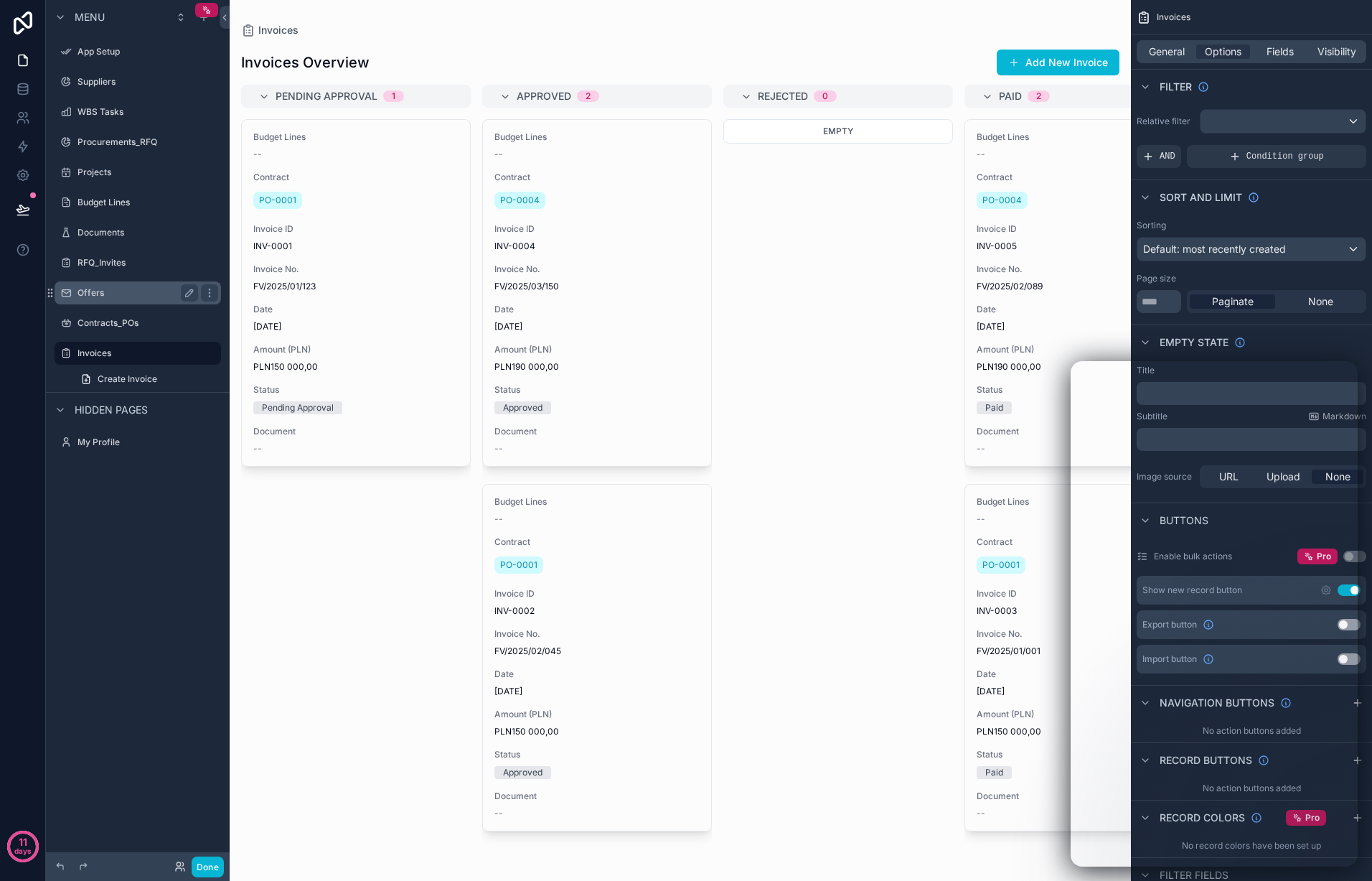
click at [121, 289] on label "Offers" at bounding box center [134, 293] width 115 height 12
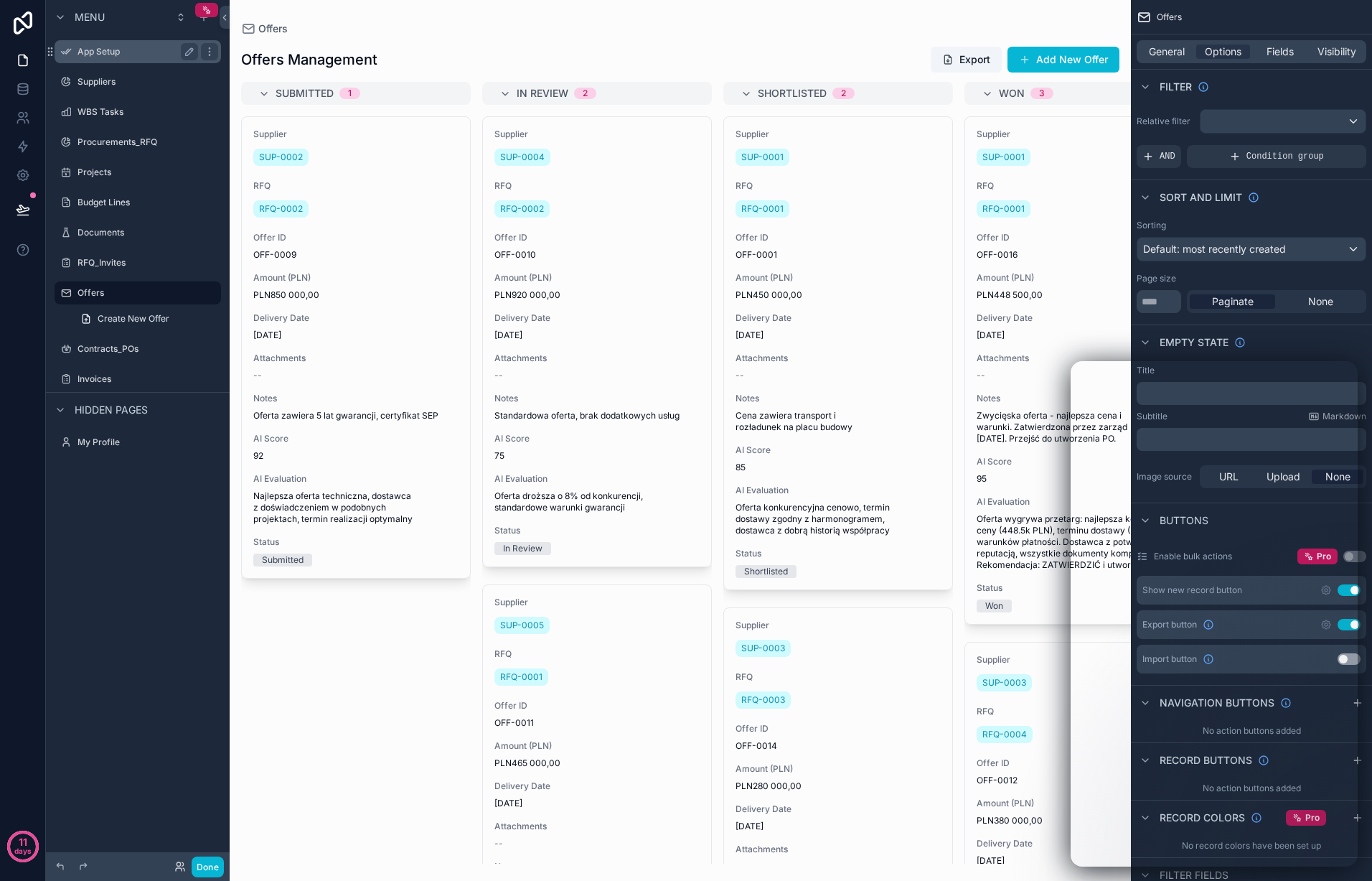
click at [119, 44] on div "App Setup" at bounding box center [137, 52] width 121 height 17
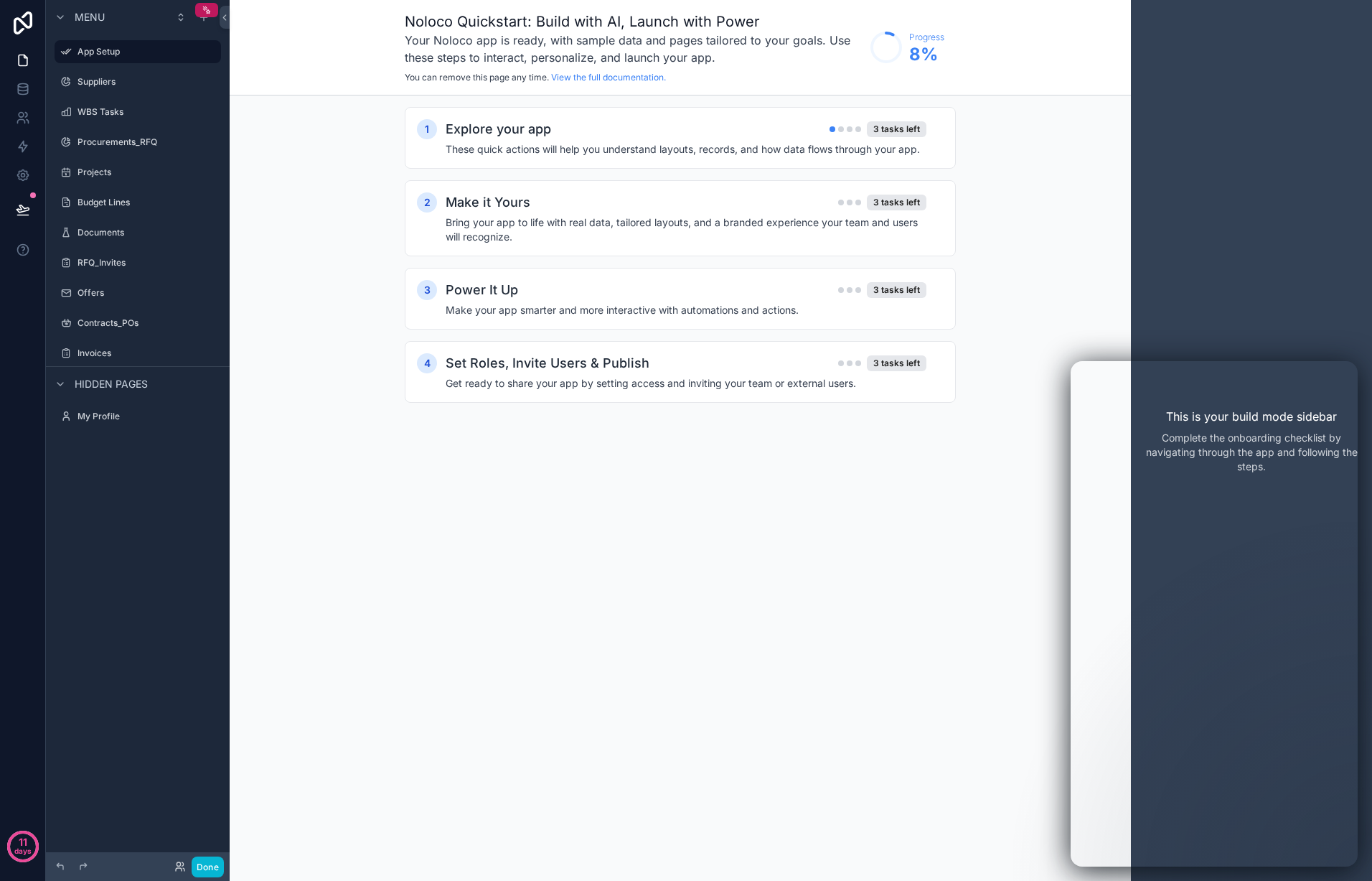
click at [624, 507] on div "Noloco Quickstart: Build with AI, Launch with Power Your Noloco app is ready, w…" at bounding box center [680, 440] width 901 height 881
